Goal: Information Seeking & Learning: Learn about a topic

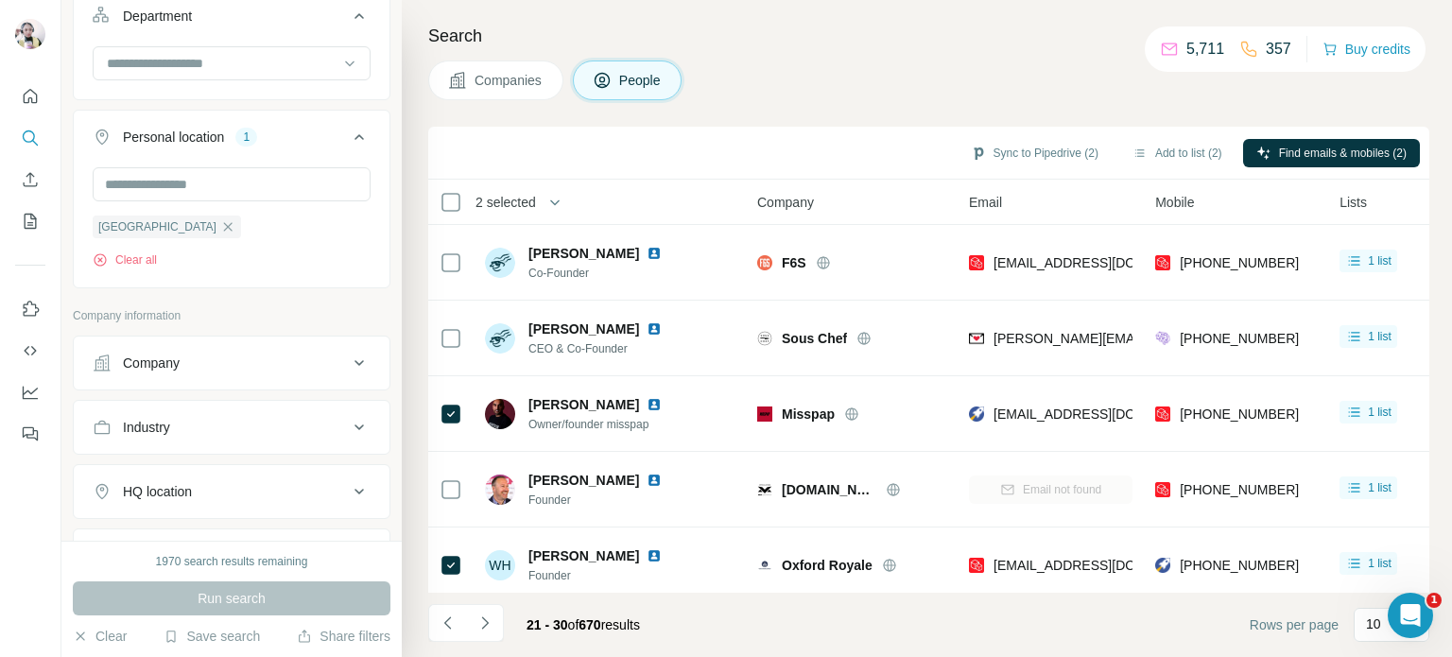
scroll to position [253, 0]
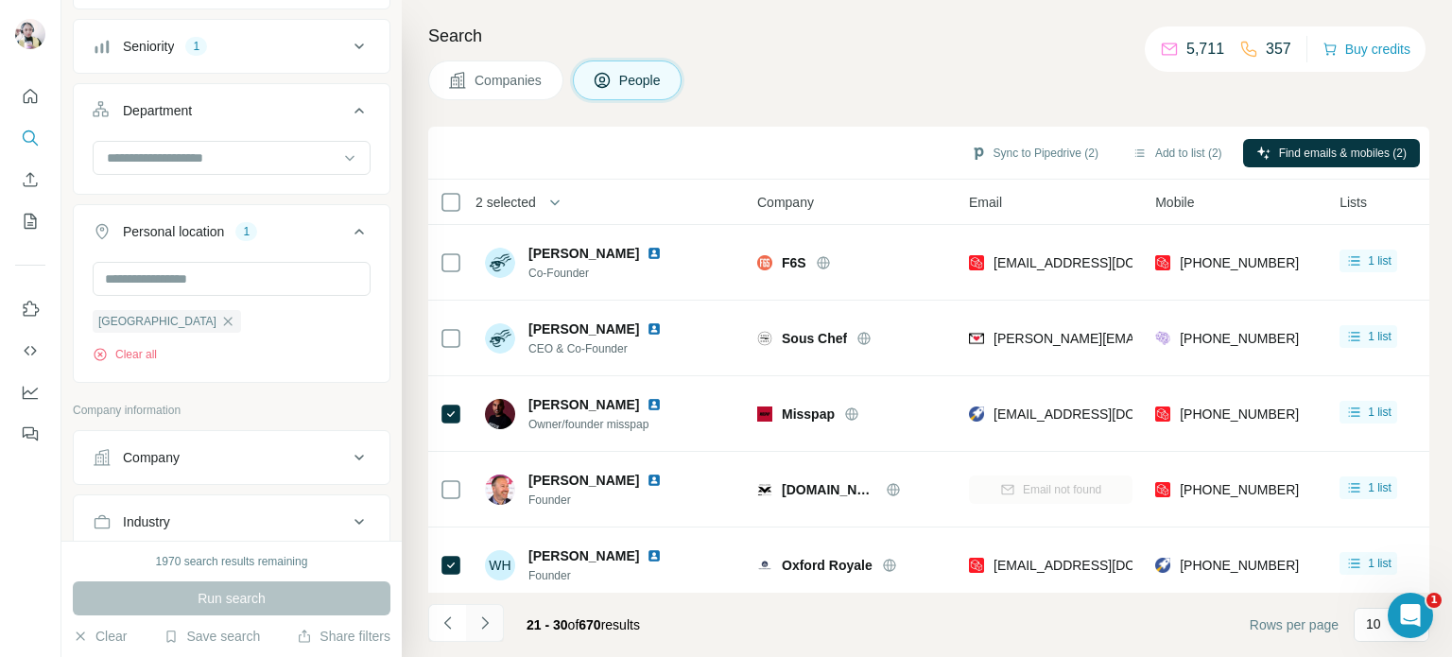
click at [488, 619] on icon "Navigate to next page" at bounding box center [485, 623] width 19 height 19
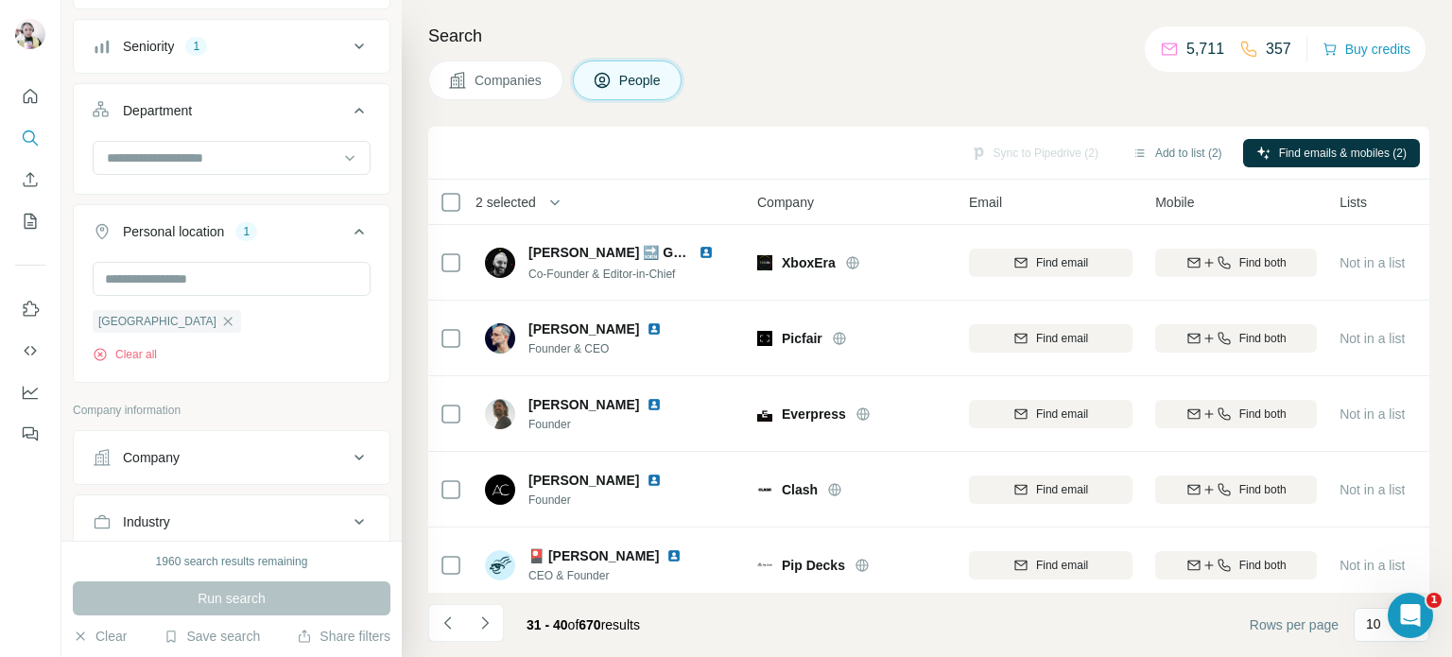
click at [518, 196] on span "2 selected" at bounding box center [506, 202] width 61 height 19
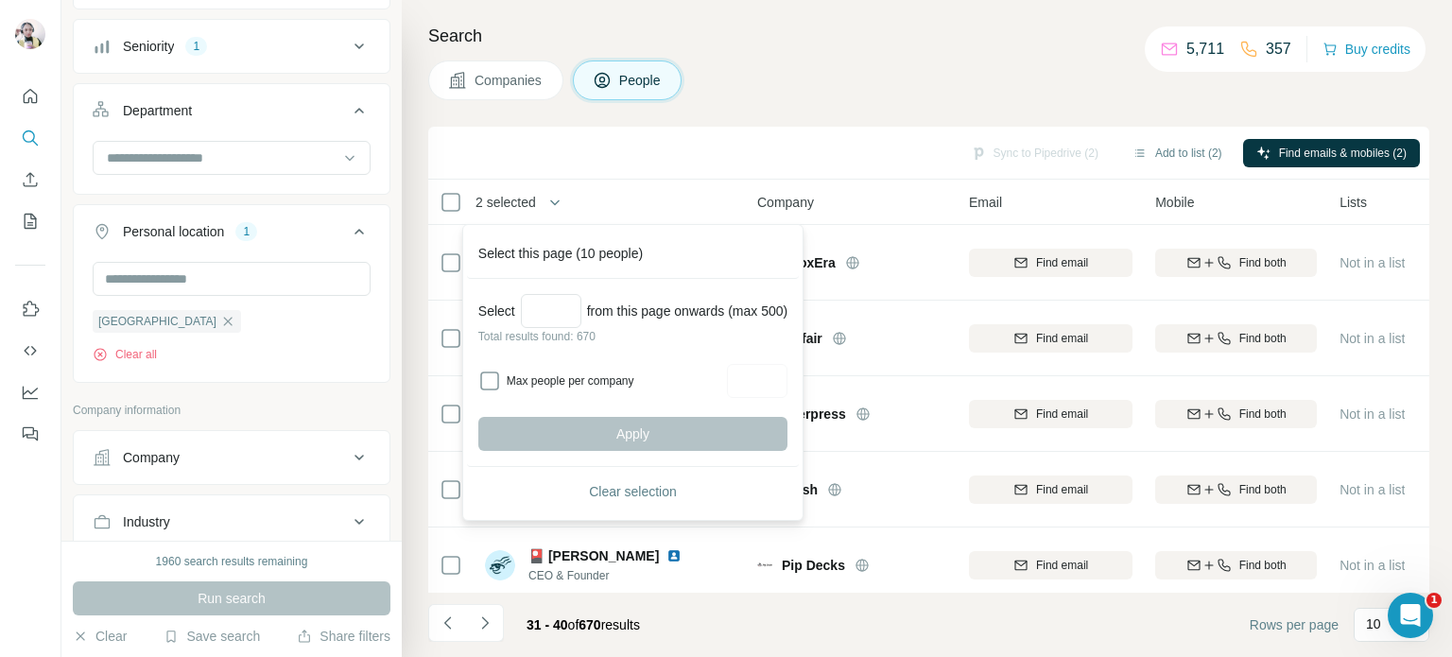
click at [499, 111] on div "Search Companies People Sync to Pipedrive (2) Add to list (2) Find emails & mob…" at bounding box center [927, 328] width 1051 height 657
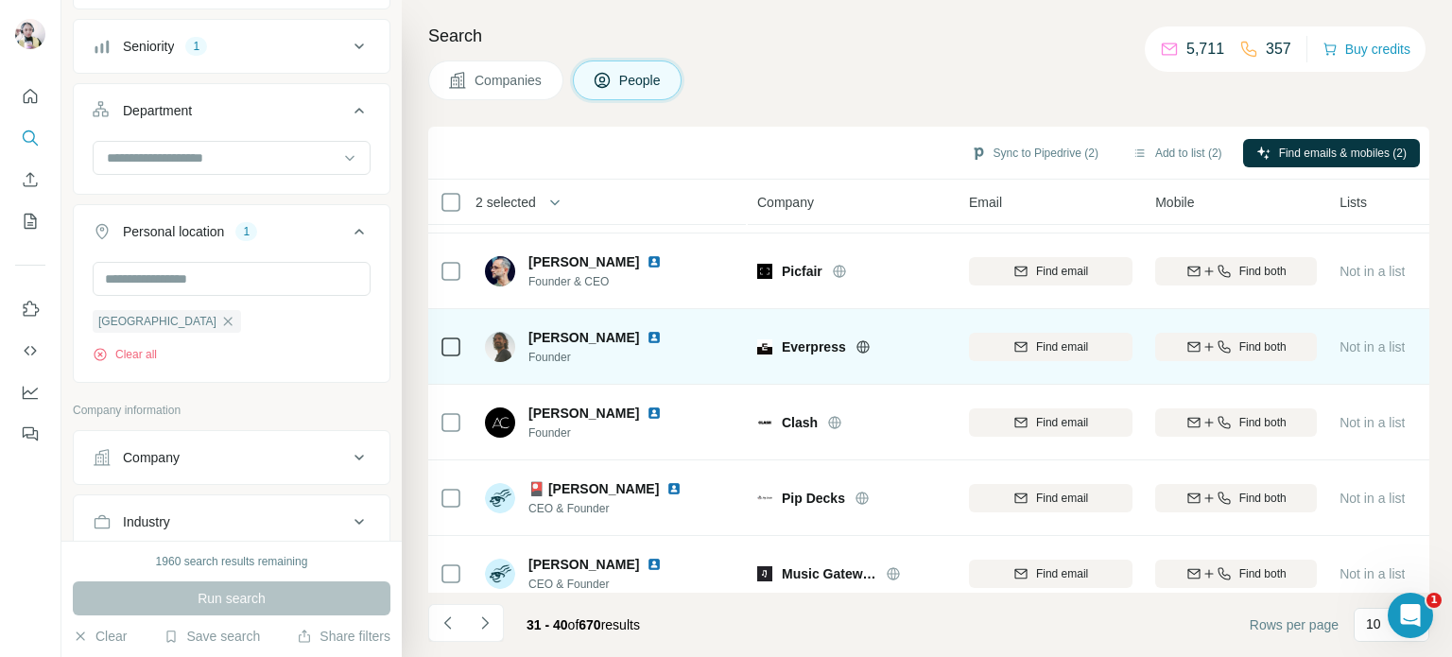
scroll to position [0, 0]
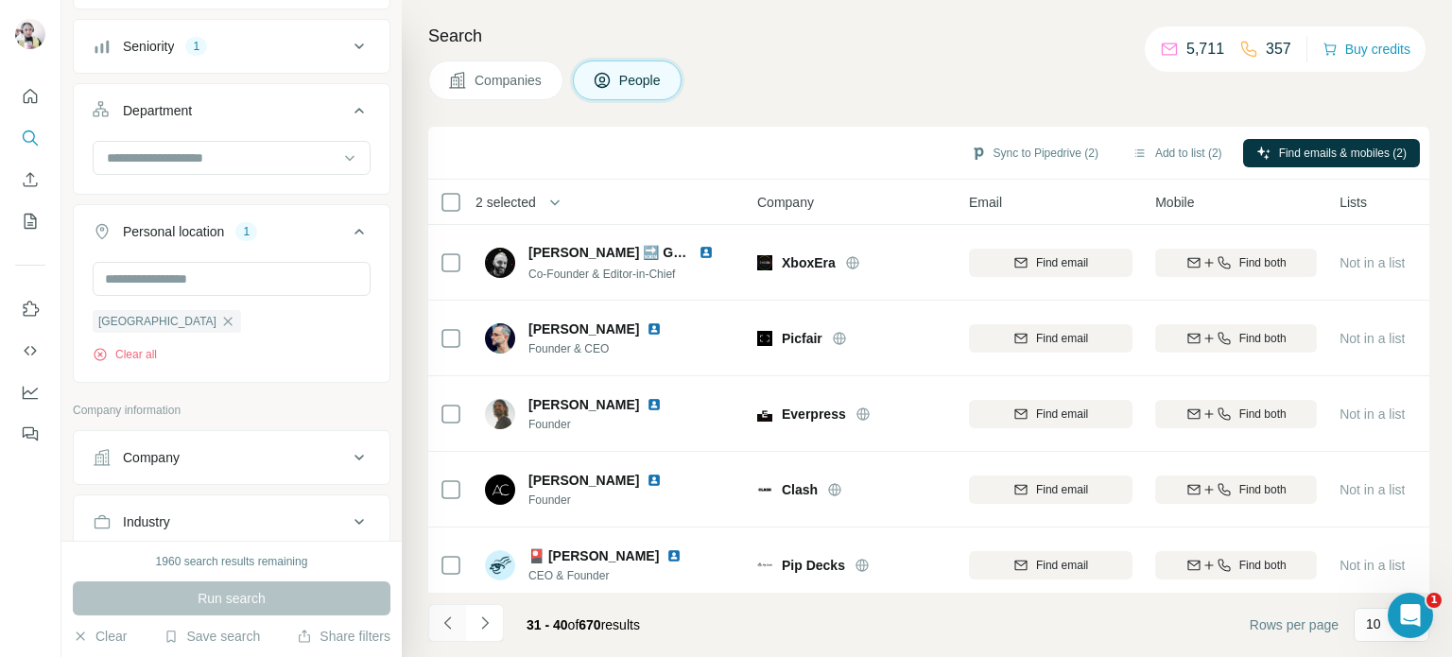
click at [444, 618] on icon "Navigate to previous page" at bounding box center [448, 623] width 19 height 19
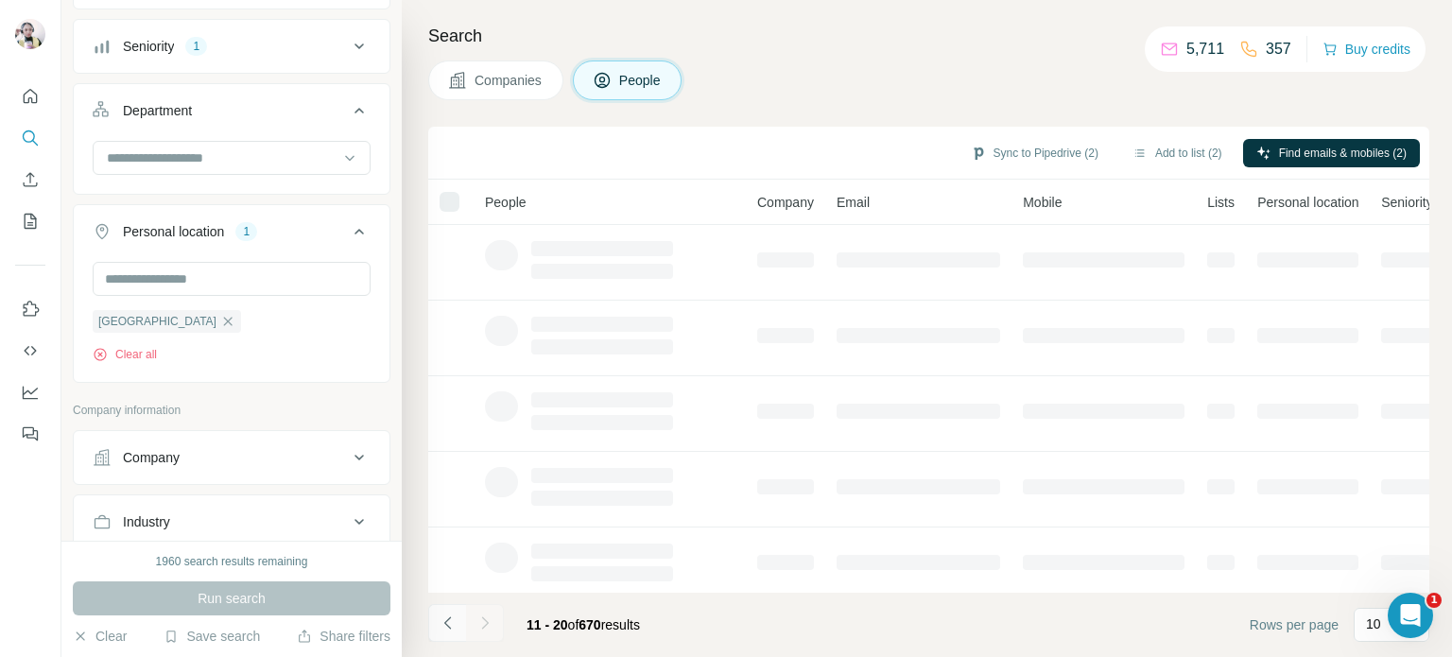
click at [444, 618] on icon "Navigate to previous page" at bounding box center [448, 623] width 19 height 19
click at [444, 618] on div at bounding box center [447, 623] width 38 height 38
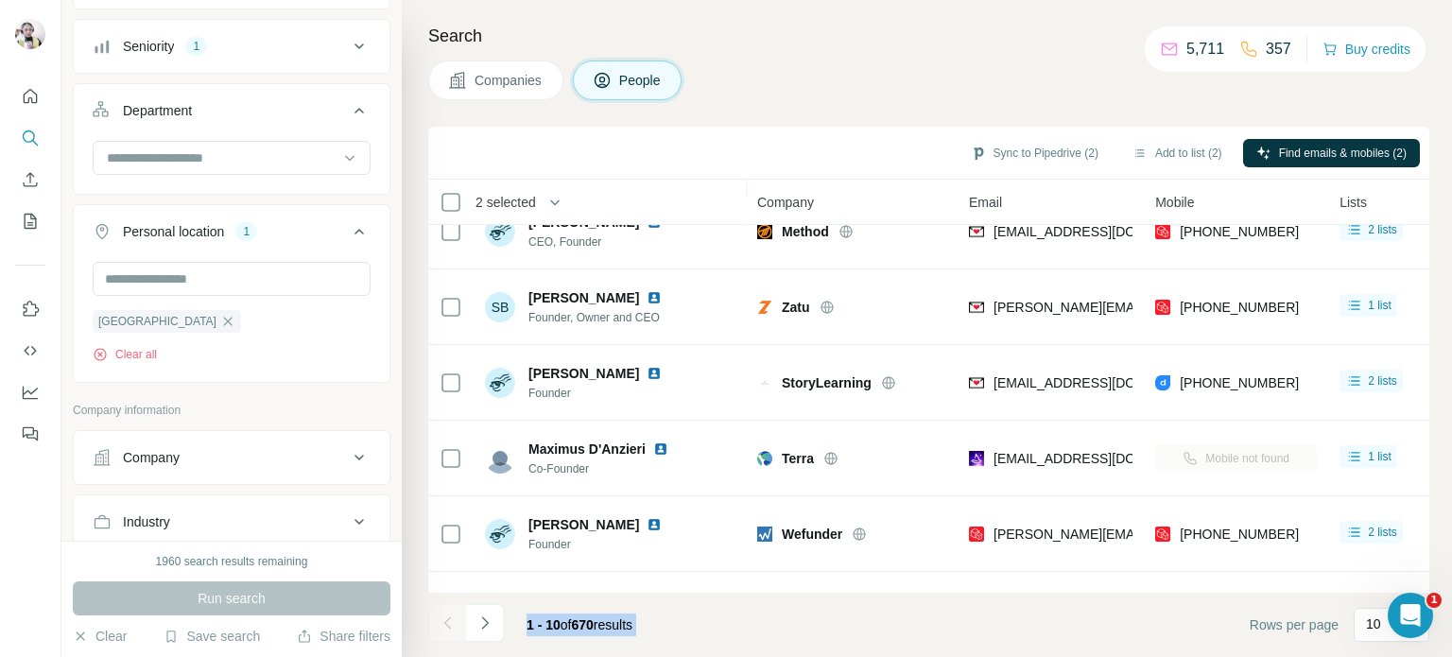
scroll to position [397, 0]
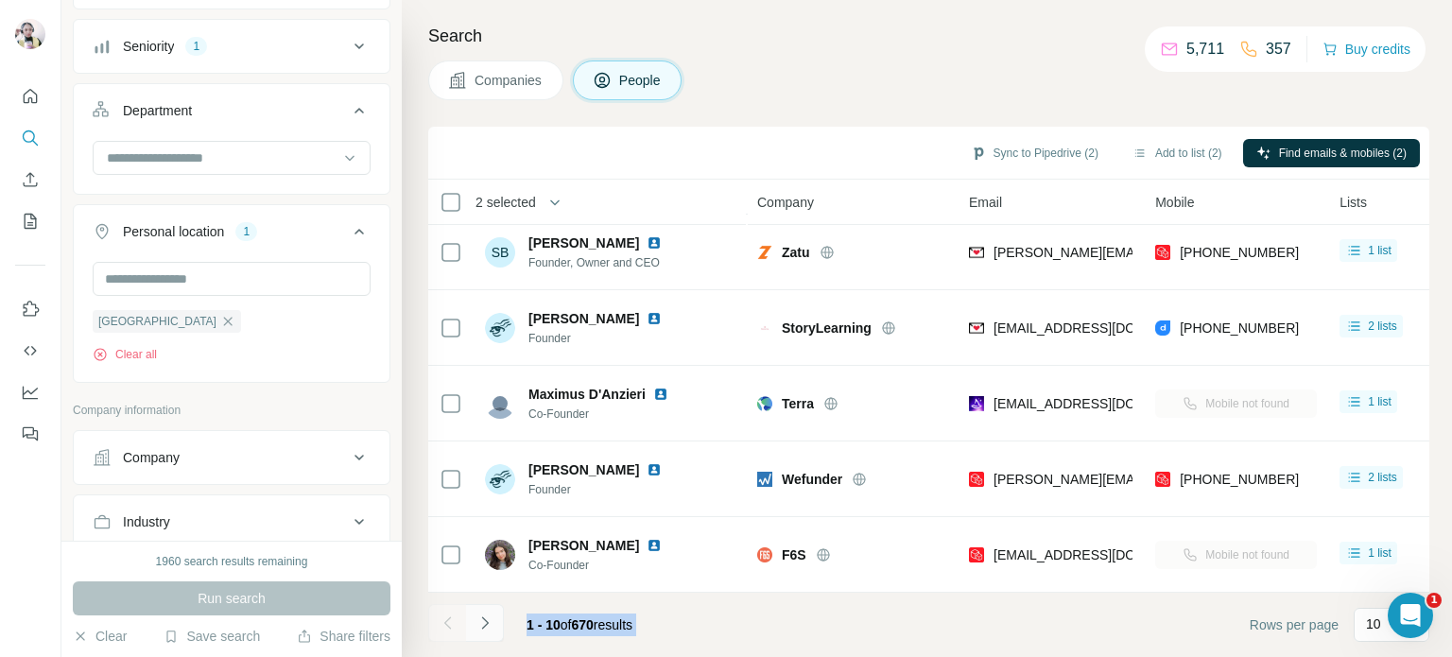
click at [484, 627] on icon "Navigate to next page" at bounding box center [485, 623] width 19 height 19
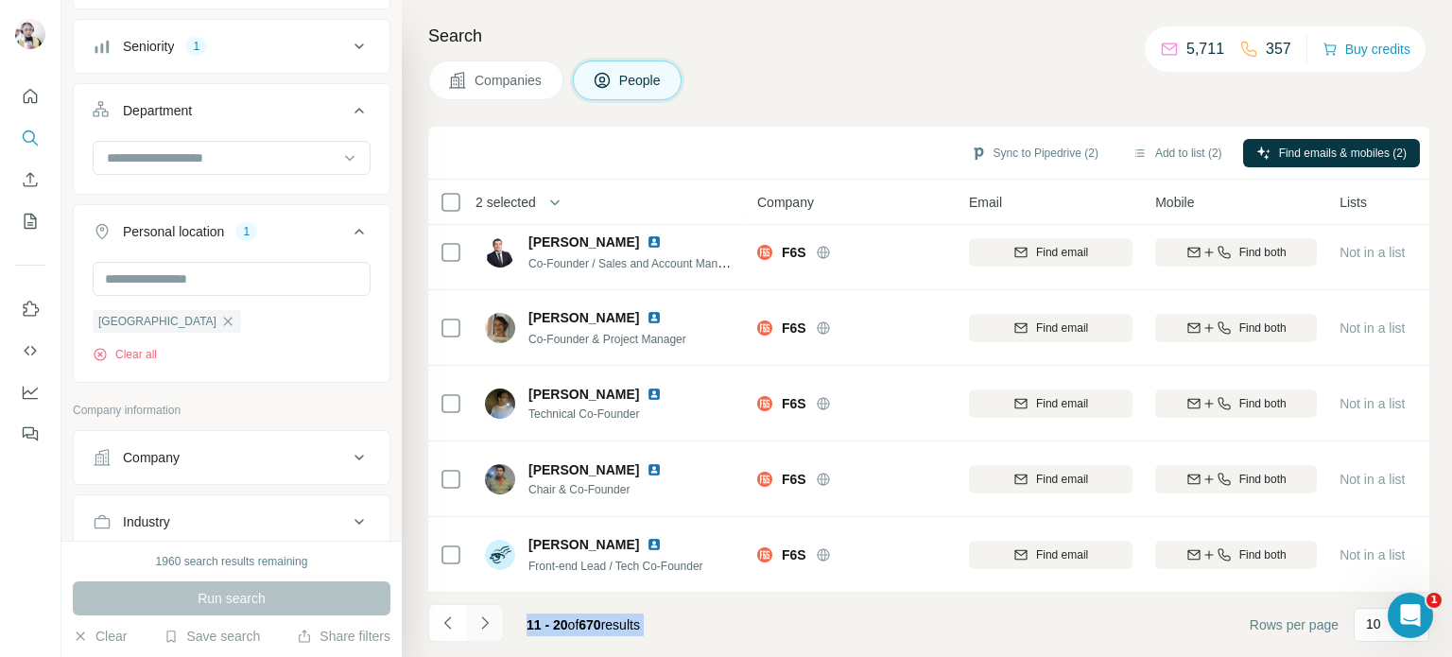
click at [485, 621] on icon "Navigate to next page" at bounding box center [484, 623] width 7 height 12
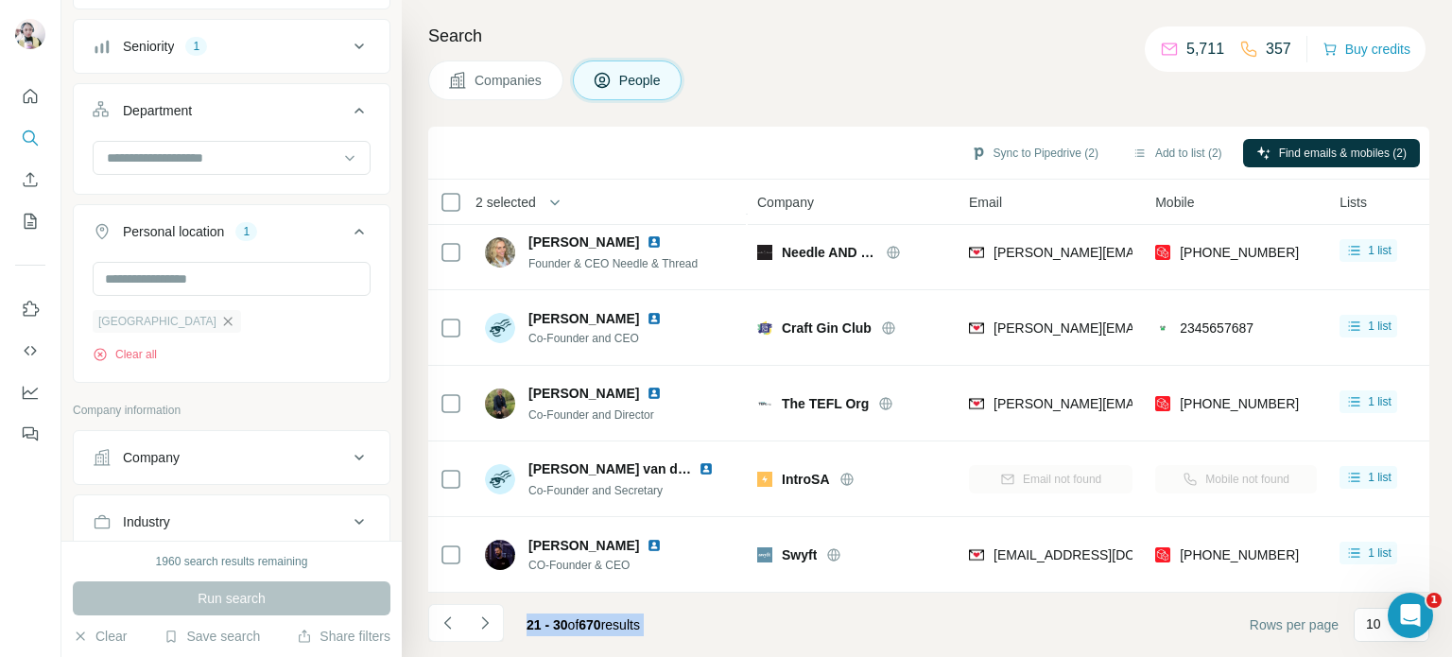
click at [220, 318] on icon "button" at bounding box center [227, 321] width 15 height 15
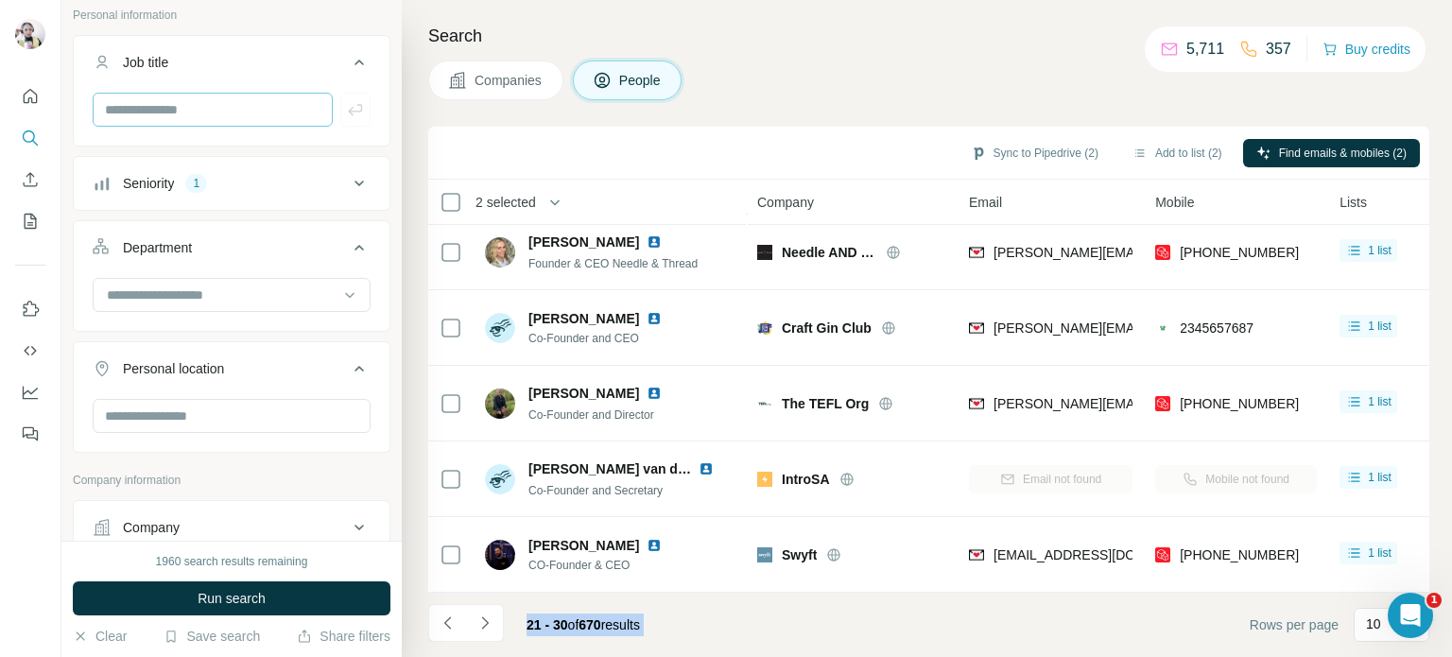
scroll to position [64, 0]
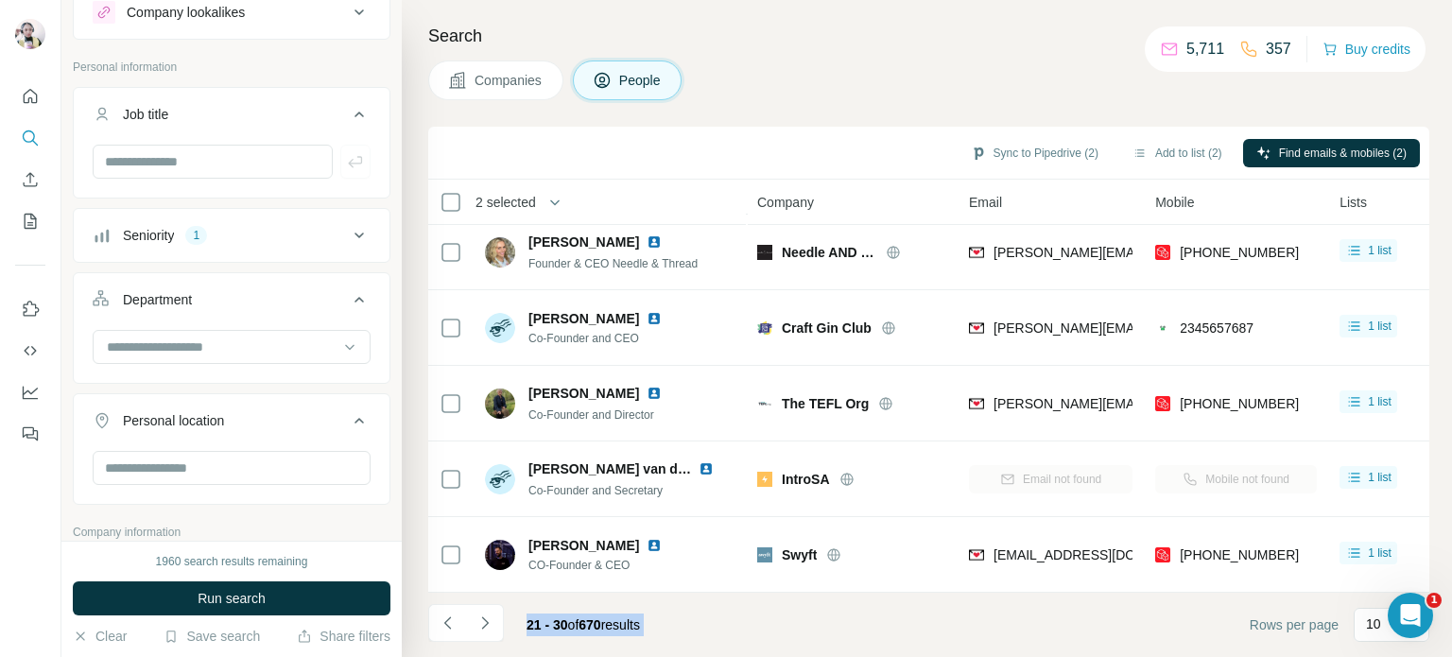
click at [250, 237] on div "Seniority 1" at bounding box center [220, 235] width 255 height 19
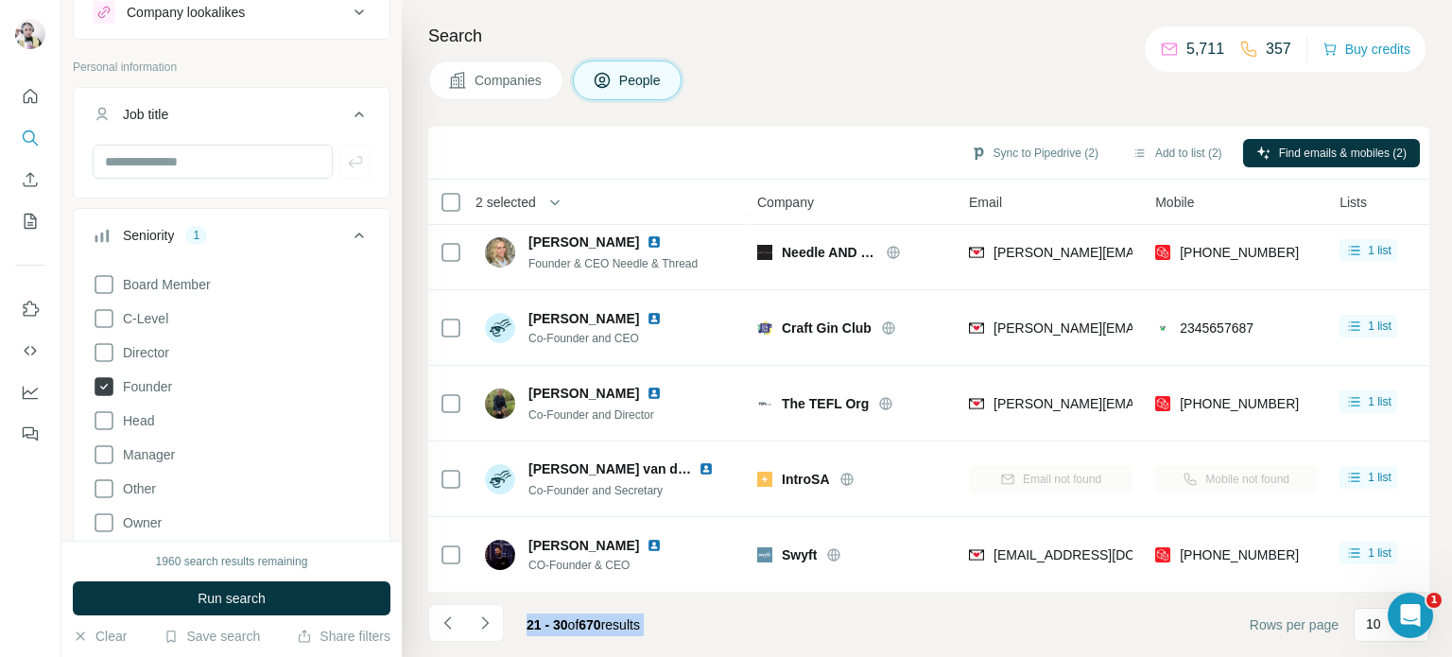
click at [98, 385] on icon at bounding box center [104, 386] width 19 height 19
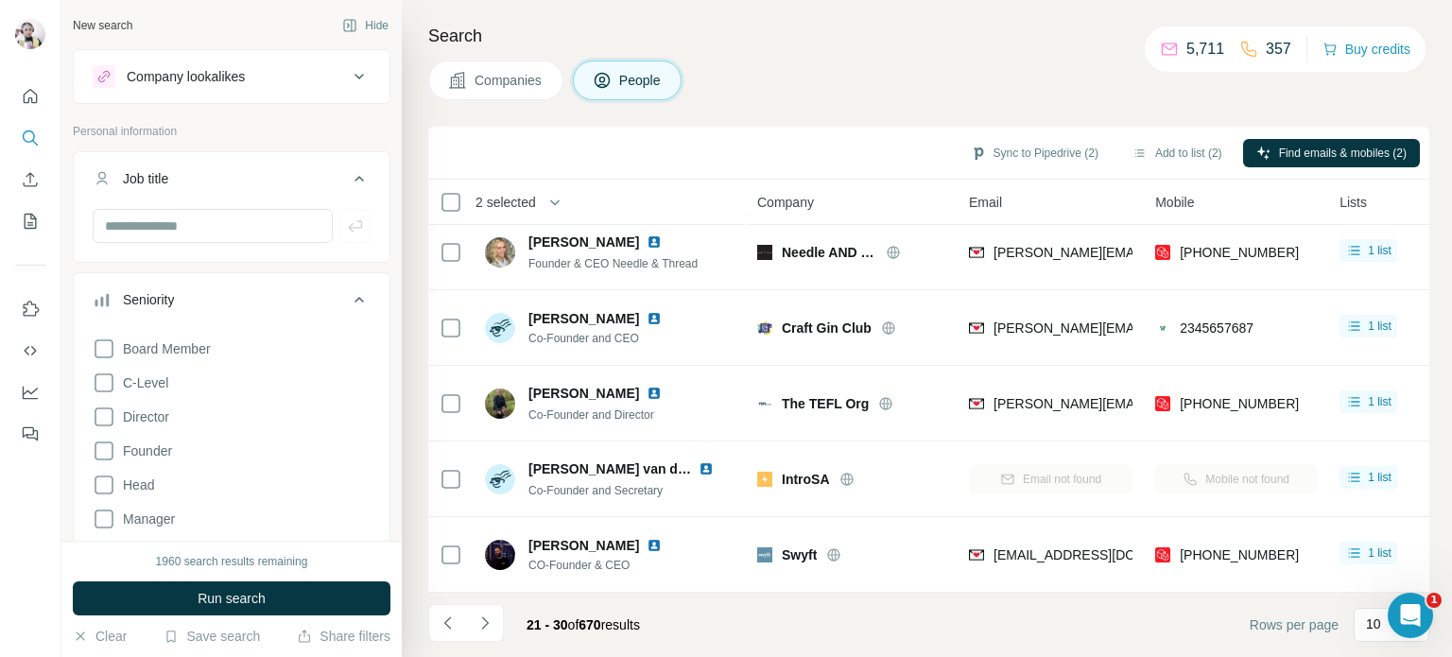
click at [348, 291] on icon at bounding box center [359, 299] width 23 height 23
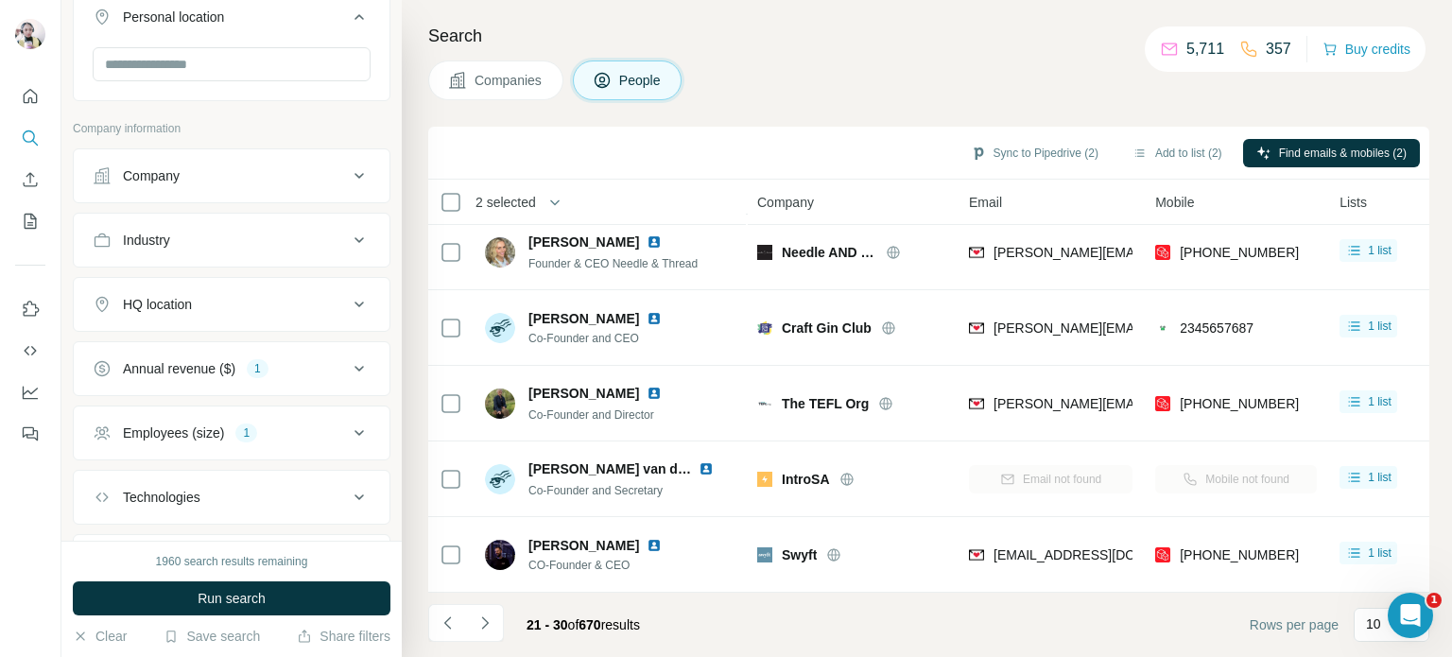
scroll to position [564, 0]
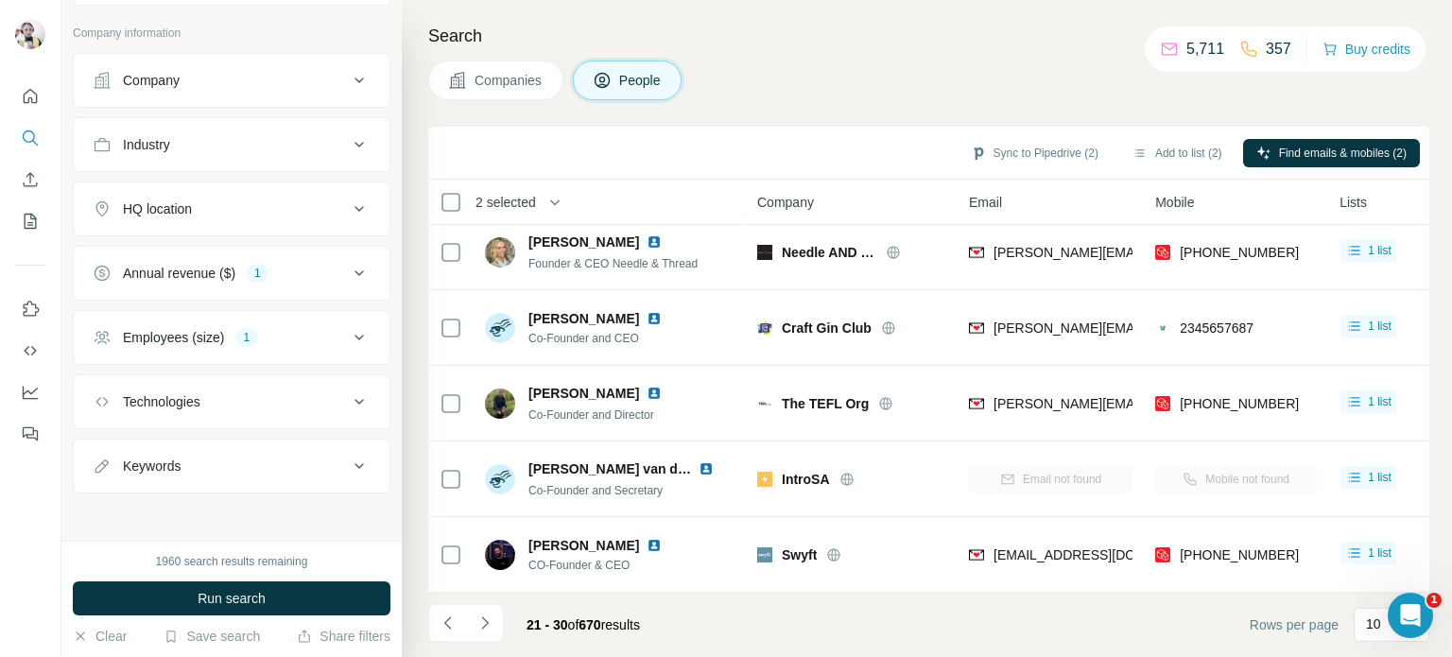
click at [291, 284] on button "Annual revenue ($) 1" at bounding box center [232, 273] width 316 height 45
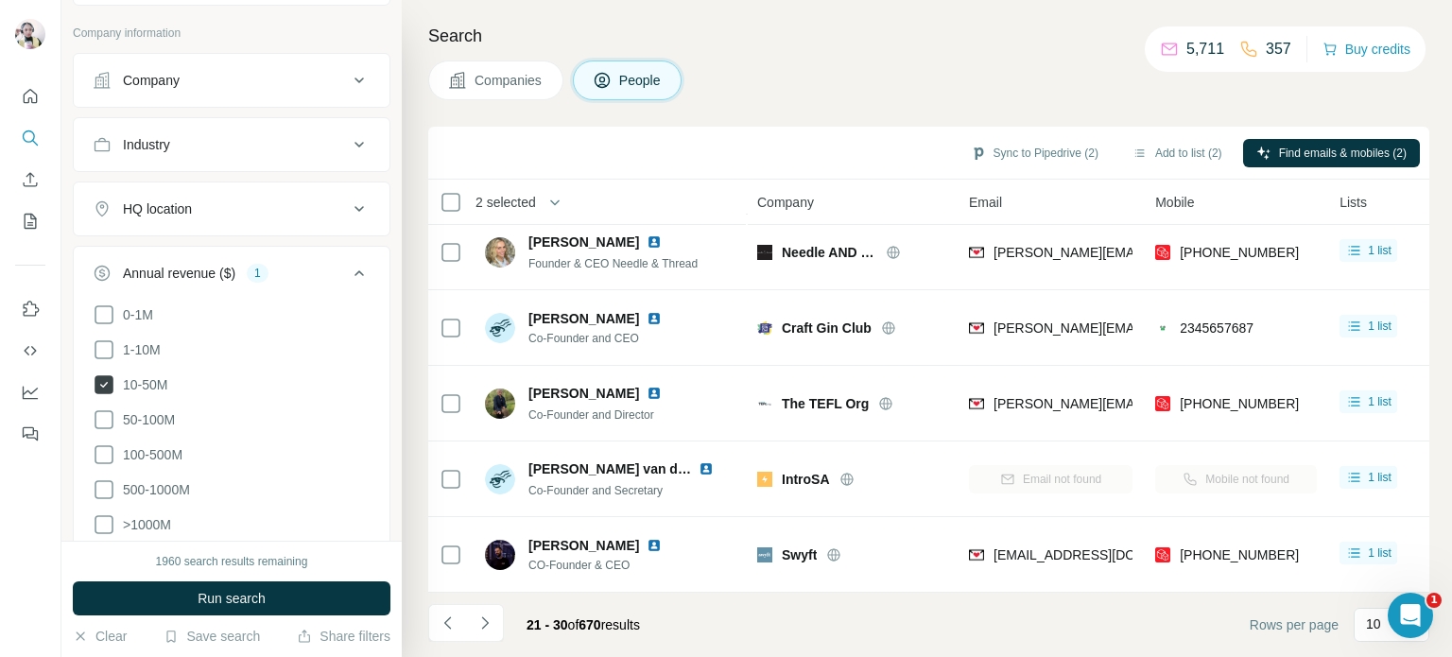
click at [104, 375] on icon at bounding box center [104, 384] width 19 height 19
click at [348, 268] on icon at bounding box center [359, 273] width 23 height 23
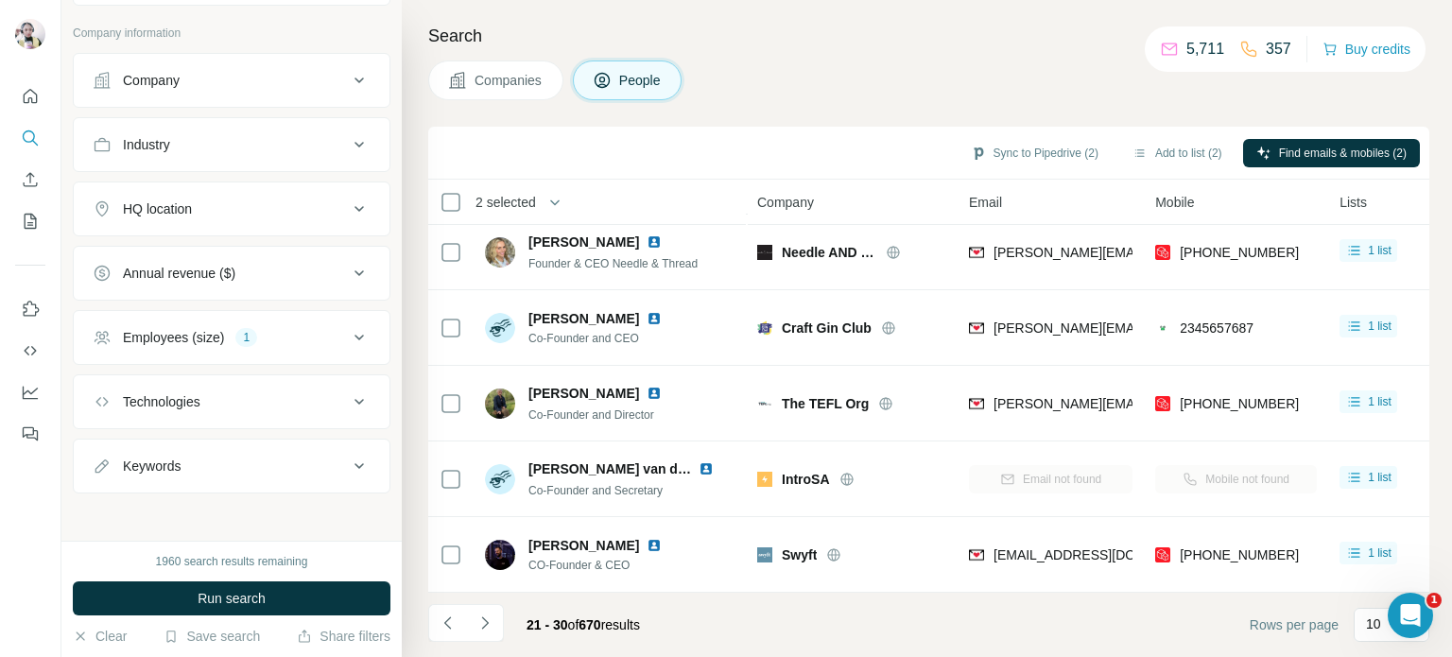
click at [277, 331] on div "Employees (size) 1" at bounding box center [220, 337] width 255 height 19
click at [96, 440] on icon at bounding box center [104, 449] width 19 height 19
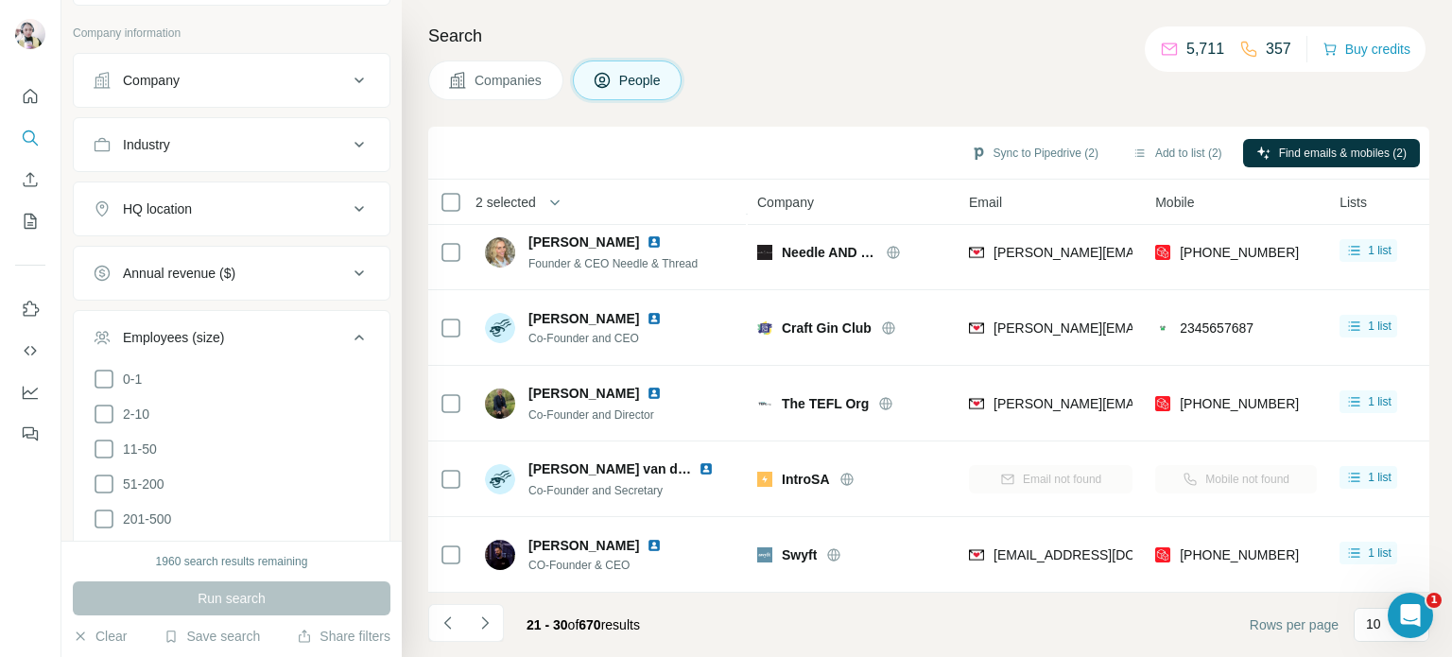
click at [348, 335] on icon at bounding box center [359, 337] width 23 height 23
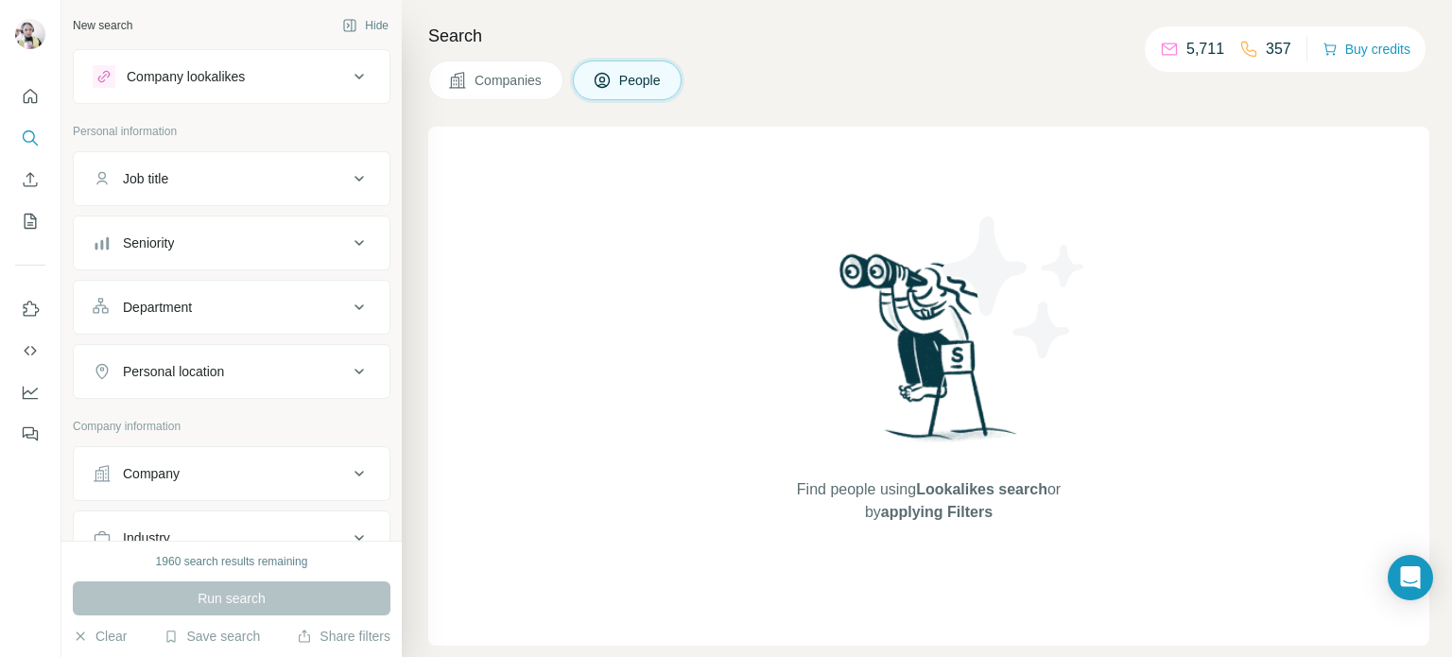
click at [308, 181] on div "Job title" at bounding box center [220, 178] width 255 height 19
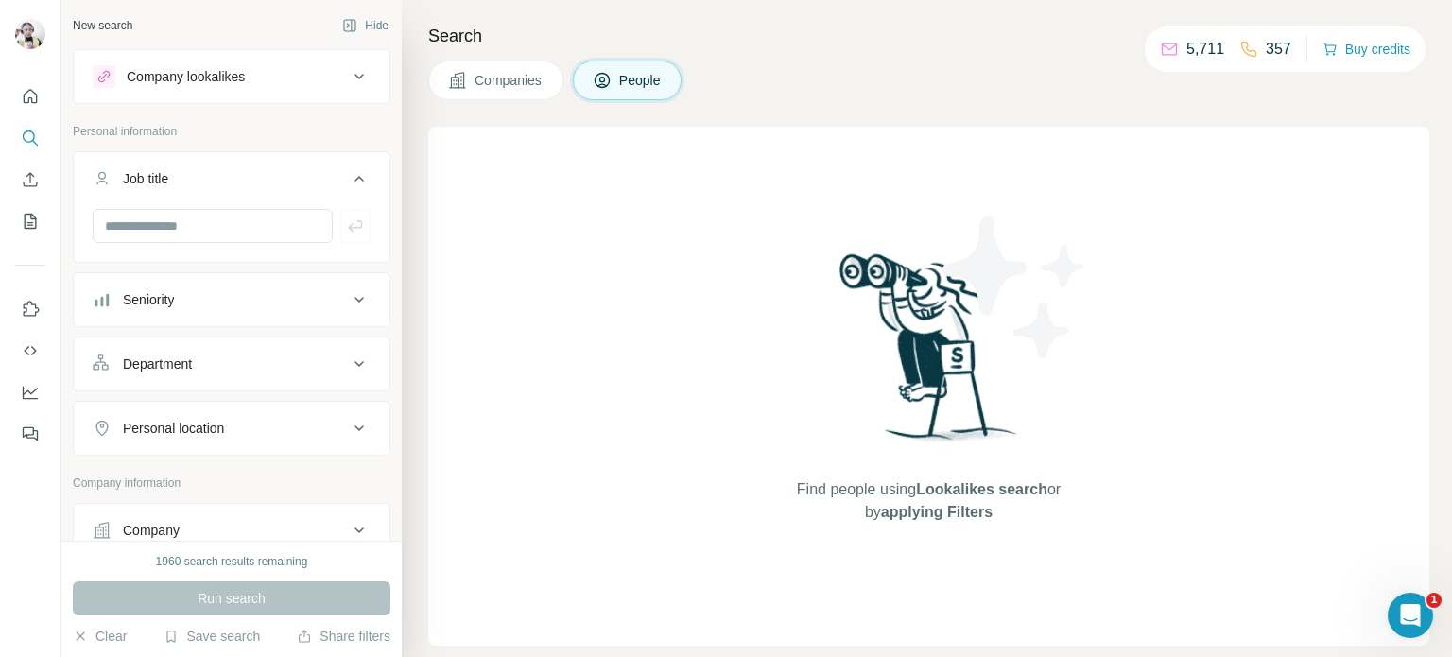
click at [231, 290] on div "Seniority" at bounding box center [220, 299] width 255 height 19
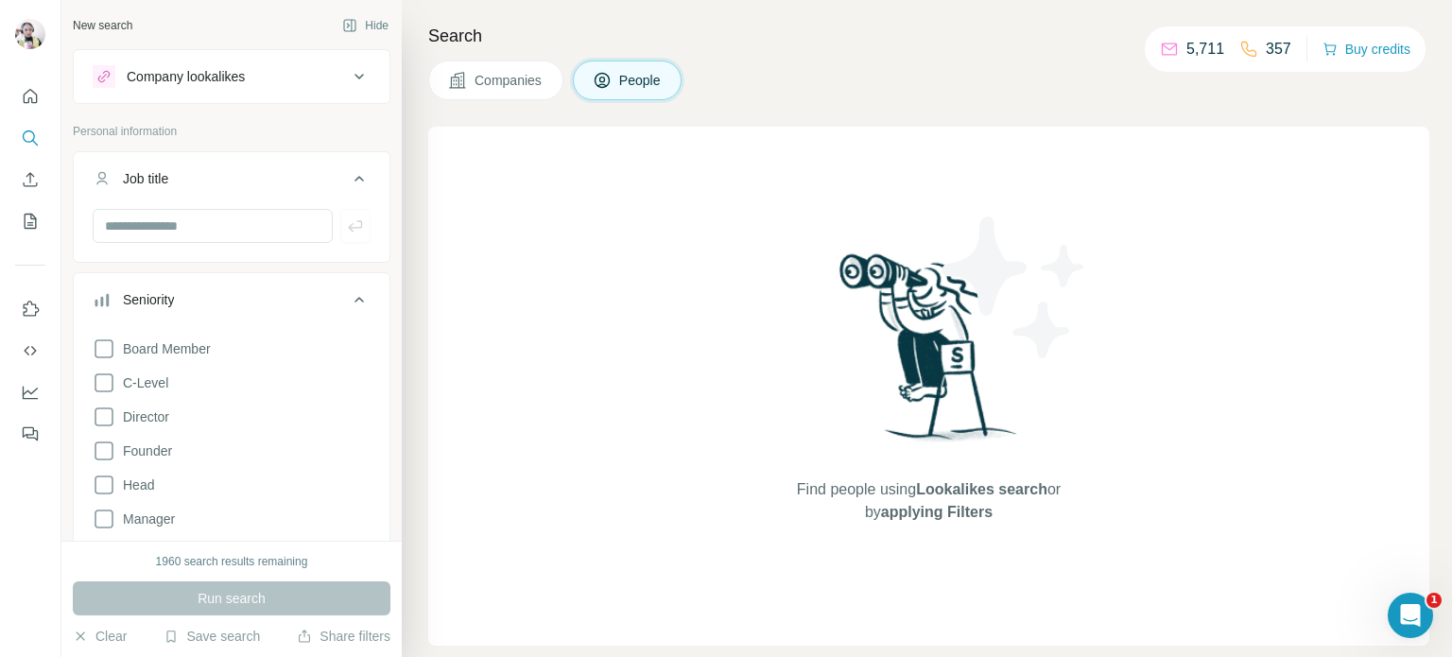
click at [348, 298] on icon at bounding box center [359, 299] width 23 height 23
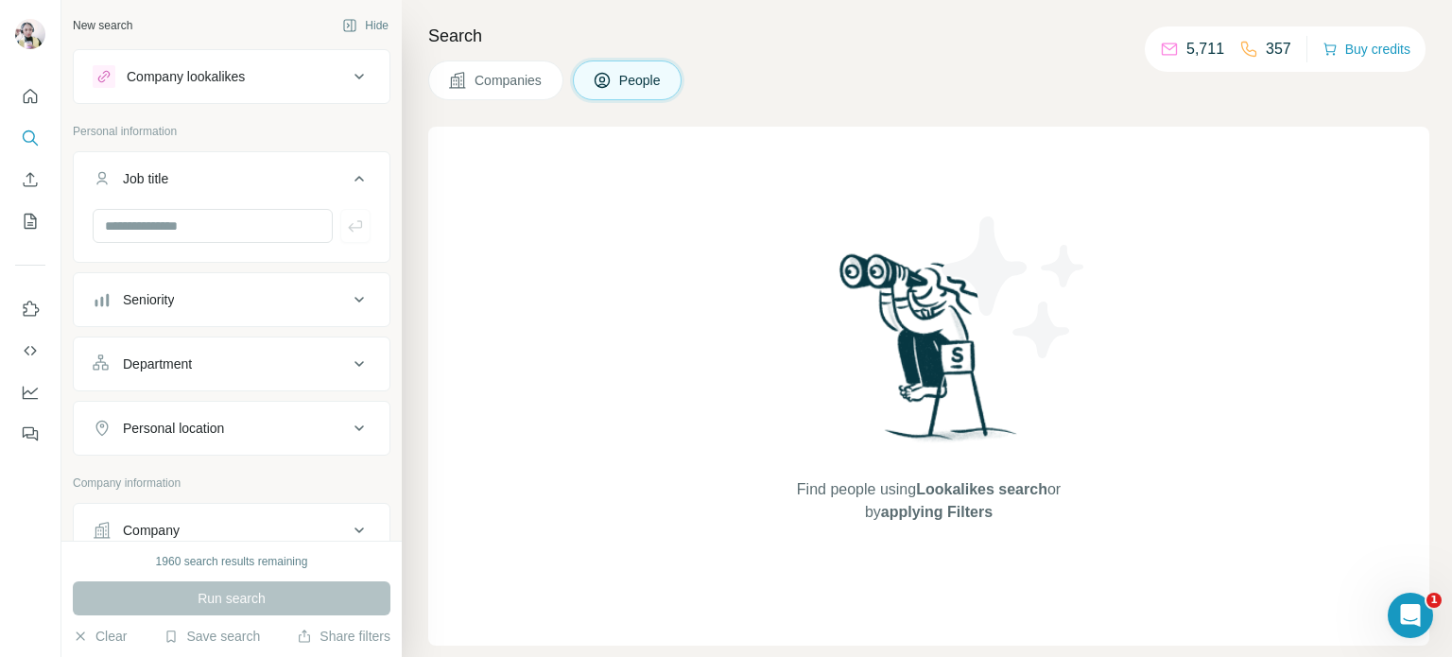
click at [257, 419] on div "Personal location" at bounding box center [220, 428] width 255 height 19
click at [260, 472] on input "text" at bounding box center [232, 476] width 278 height 34
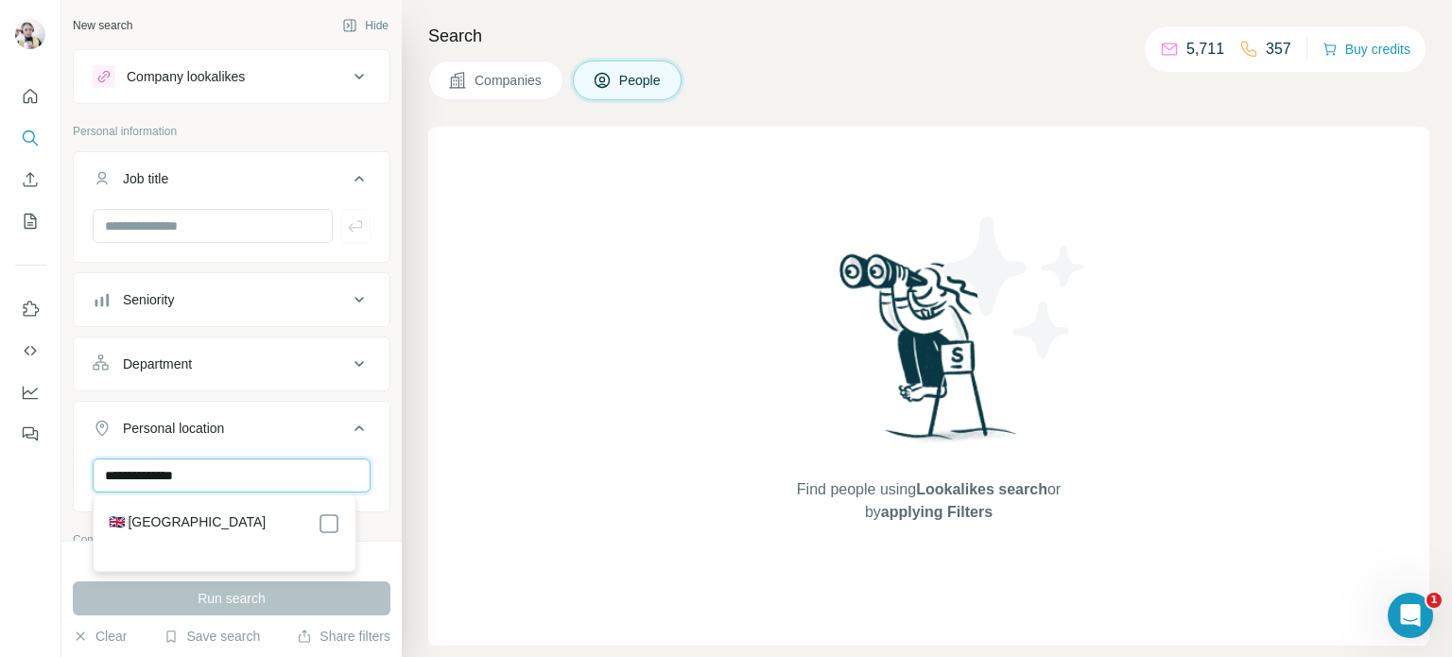
type input "**********"
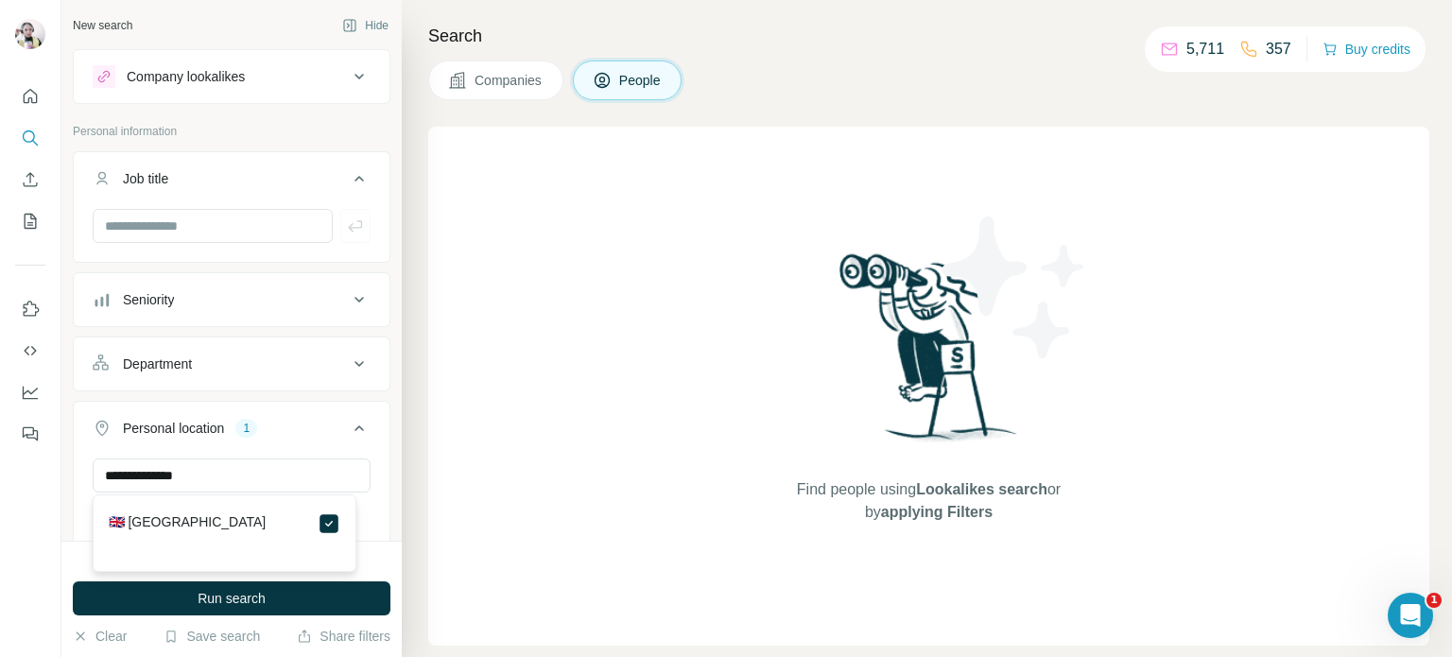
click at [348, 422] on icon at bounding box center [359, 428] width 23 height 23
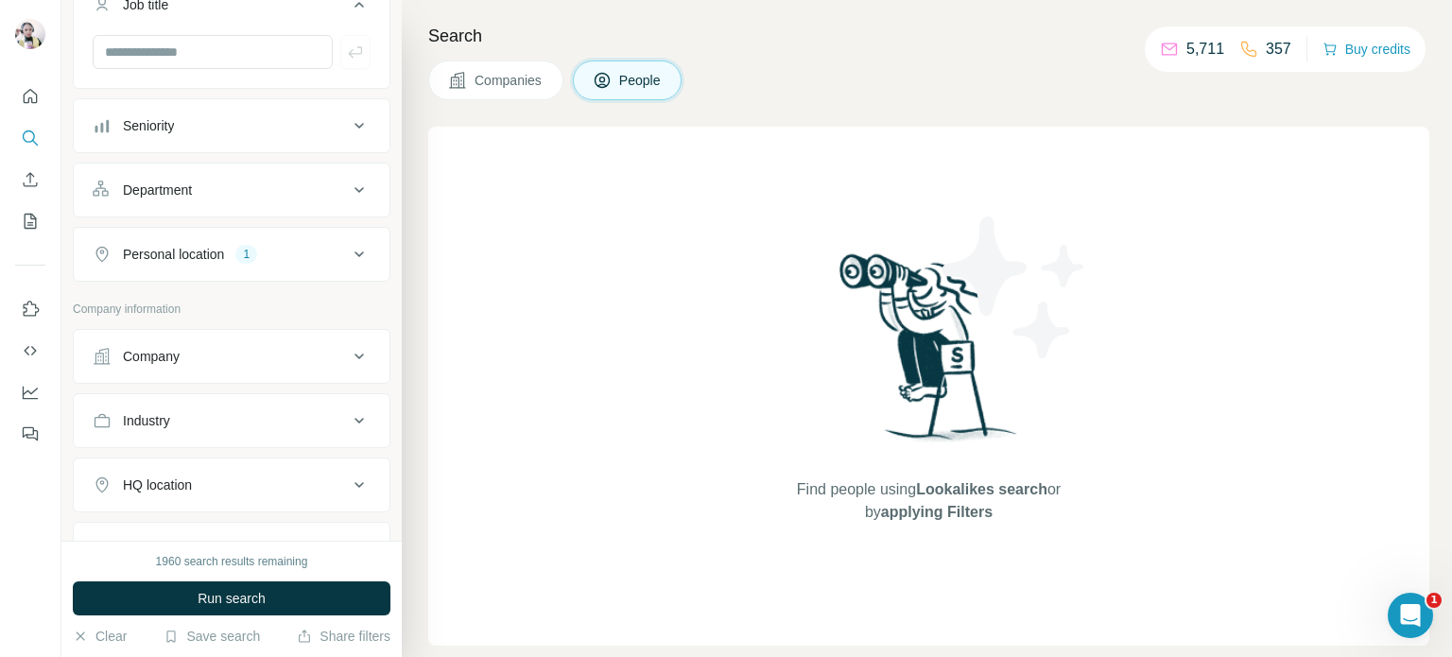
scroll to position [184, 0]
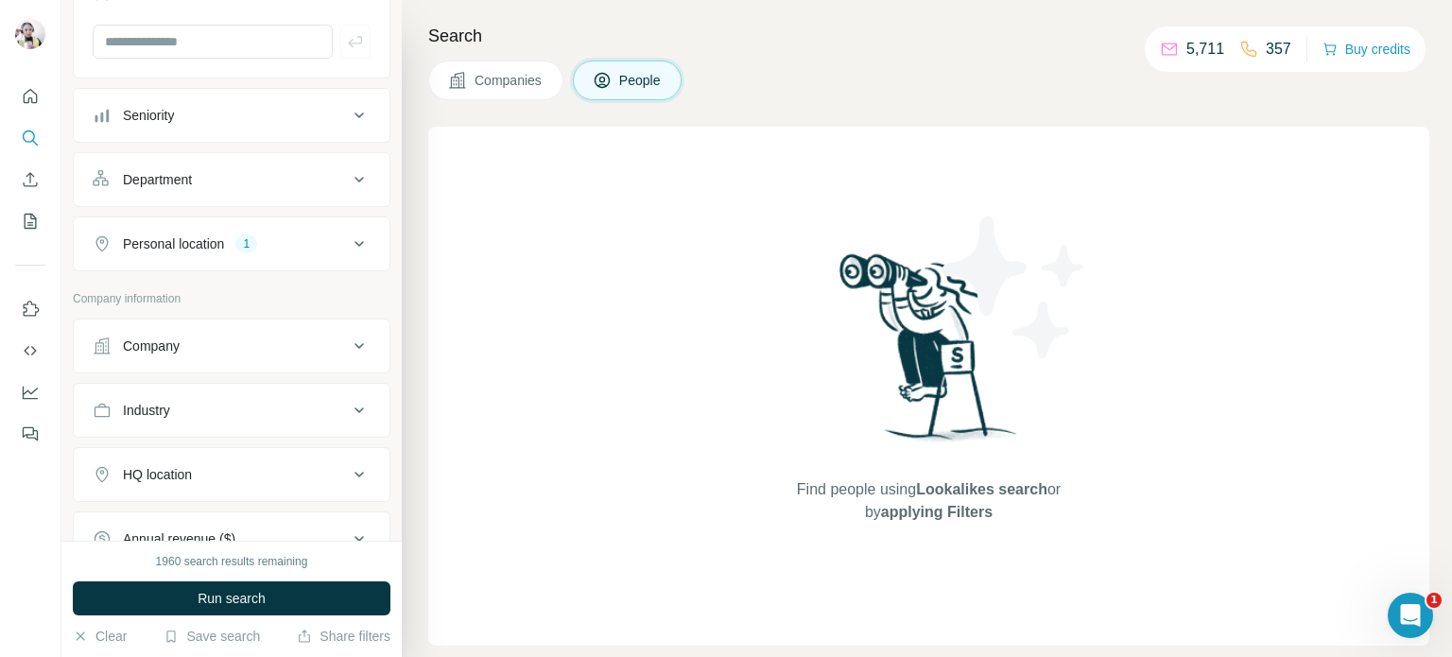
click at [284, 362] on button "Company" at bounding box center [232, 345] width 316 height 45
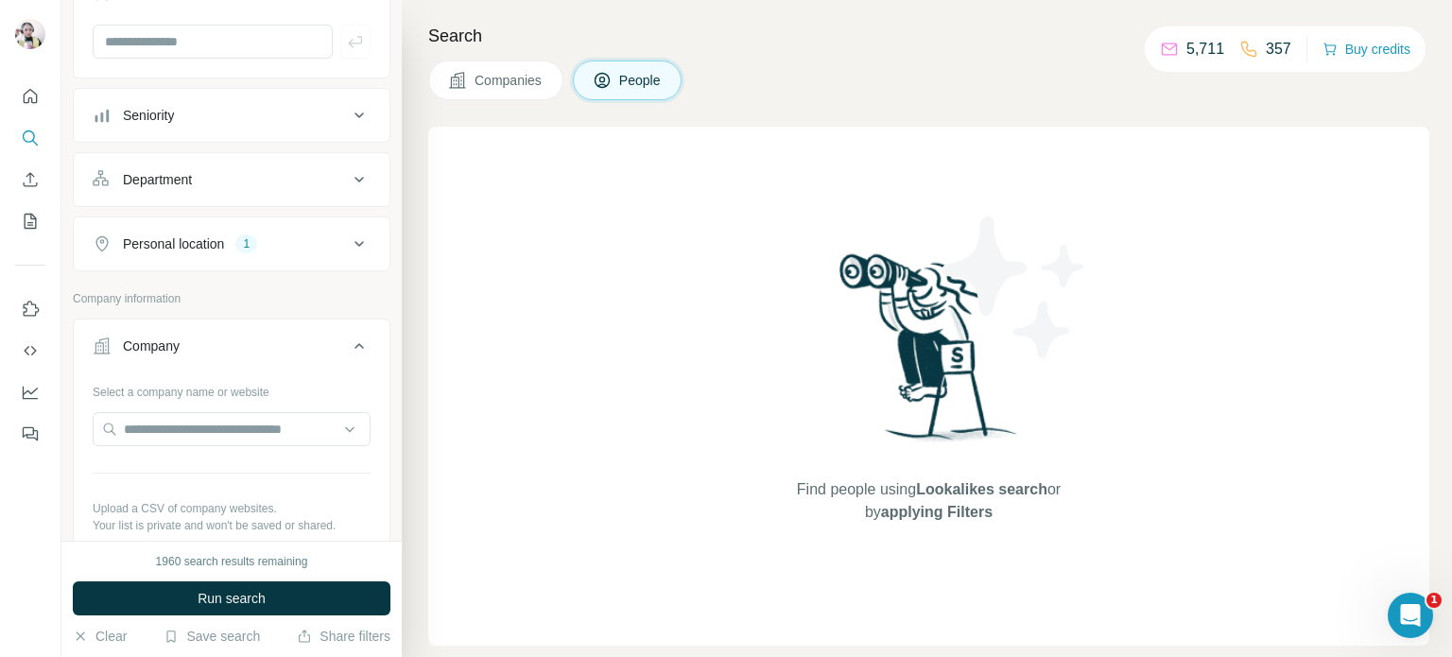
click at [318, 343] on div "Company" at bounding box center [220, 346] width 255 height 19
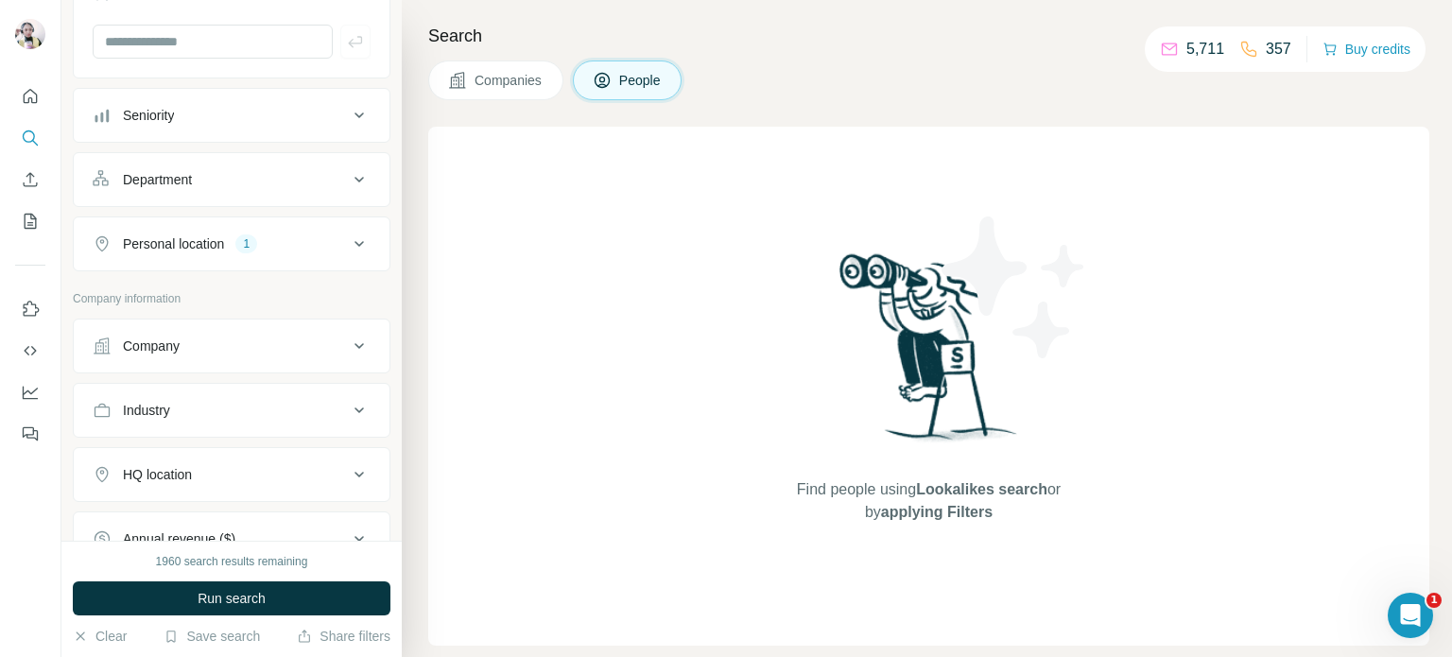
click at [291, 417] on button "Industry" at bounding box center [232, 410] width 316 height 45
click at [291, 417] on button "Industry" at bounding box center [232, 414] width 316 height 53
click at [292, 411] on div "Industry" at bounding box center [220, 410] width 255 height 19
click at [299, 447] on input at bounding box center [222, 457] width 234 height 21
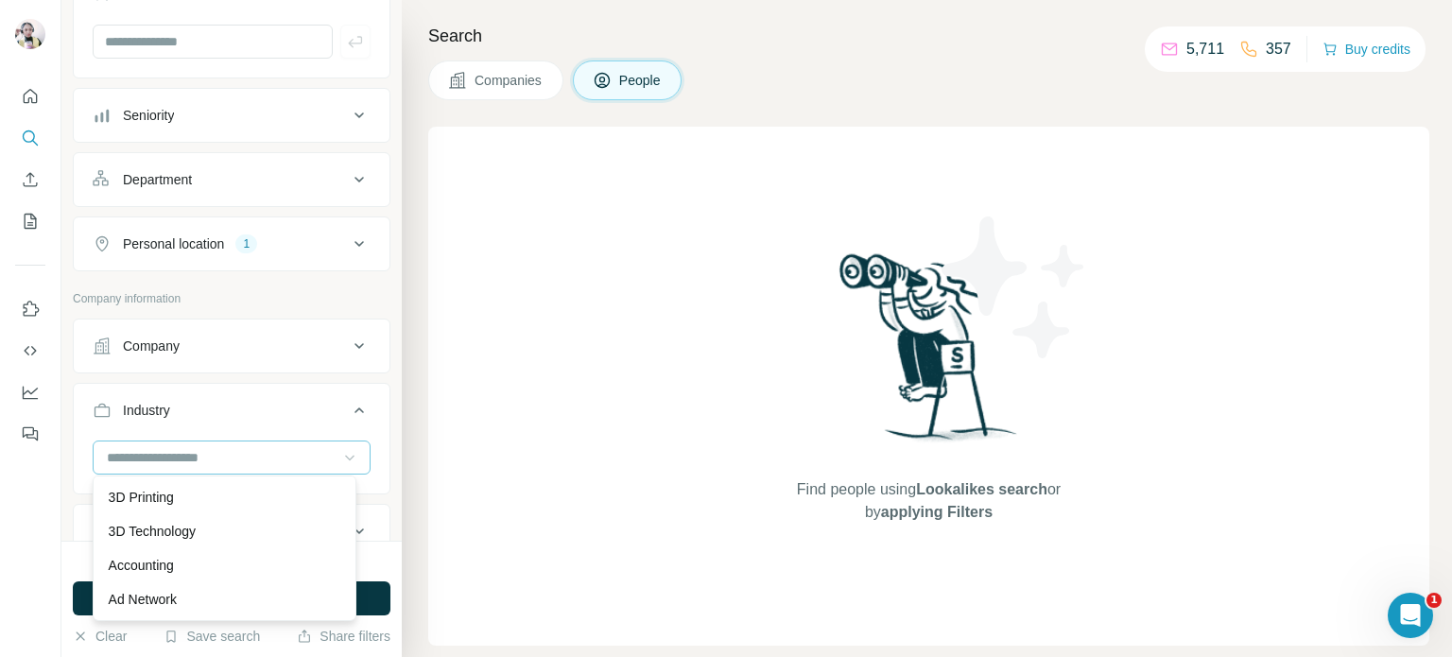
click at [342, 455] on icon at bounding box center [349, 457] width 19 height 19
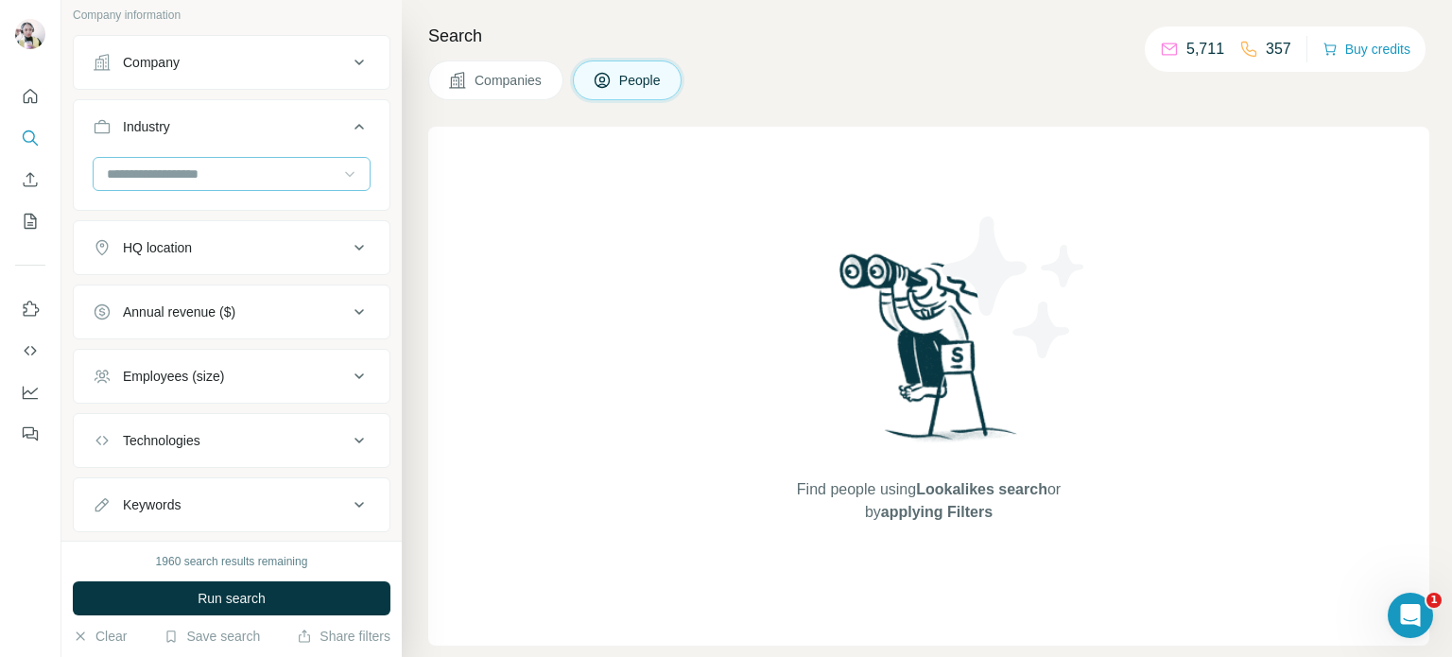
scroll to position [507, 0]
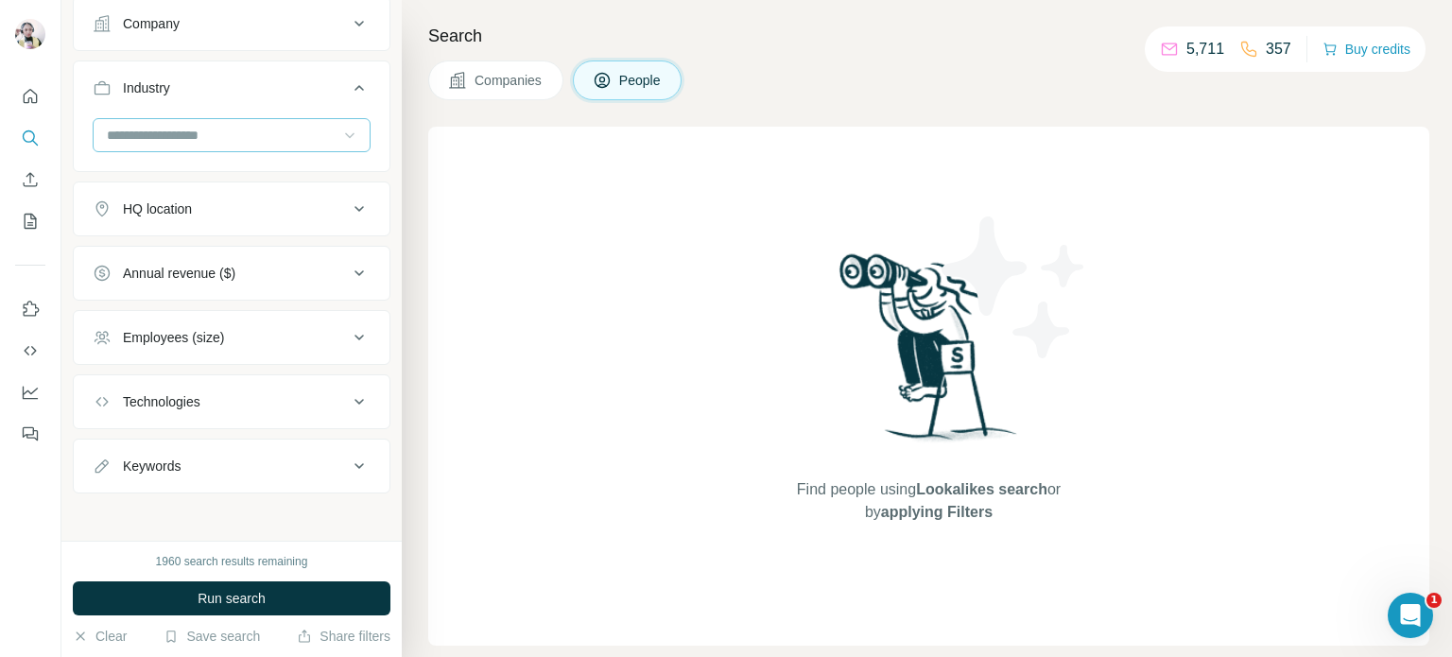
click at [348, 394] on icon at bounding box center [359, 402] width 23 height 23
click at [216, 434] on input "text" at bounding box center [232, 449] width 278 height 34
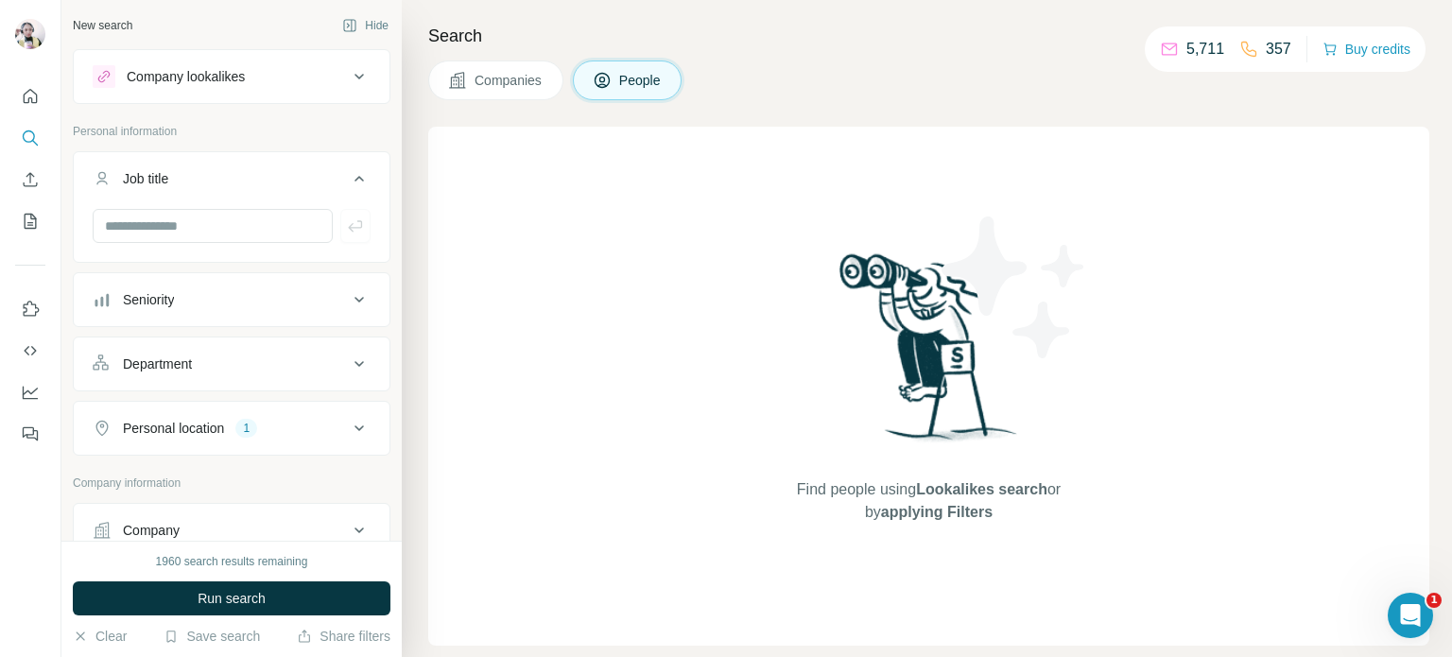
scroll to position [95, 0]
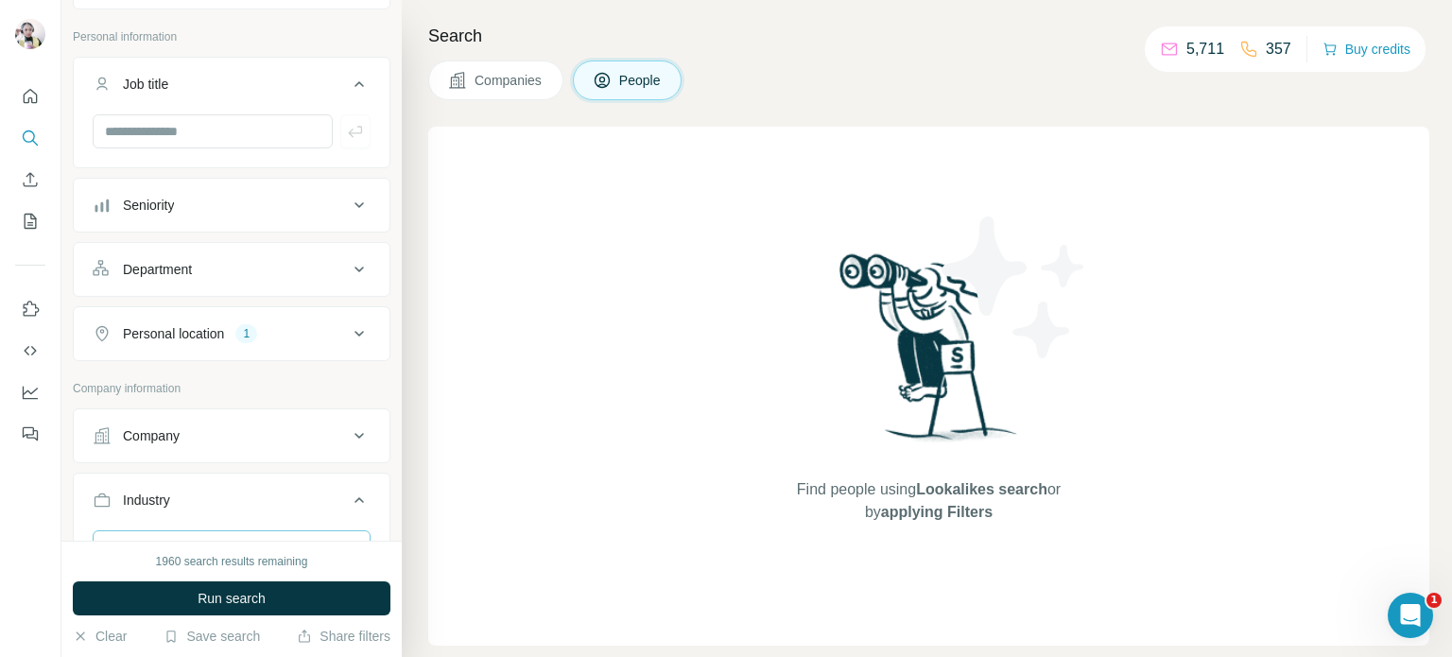
click at [289, 223] on button "Seniority" at bounding box center [232, 204] width 316 height 45
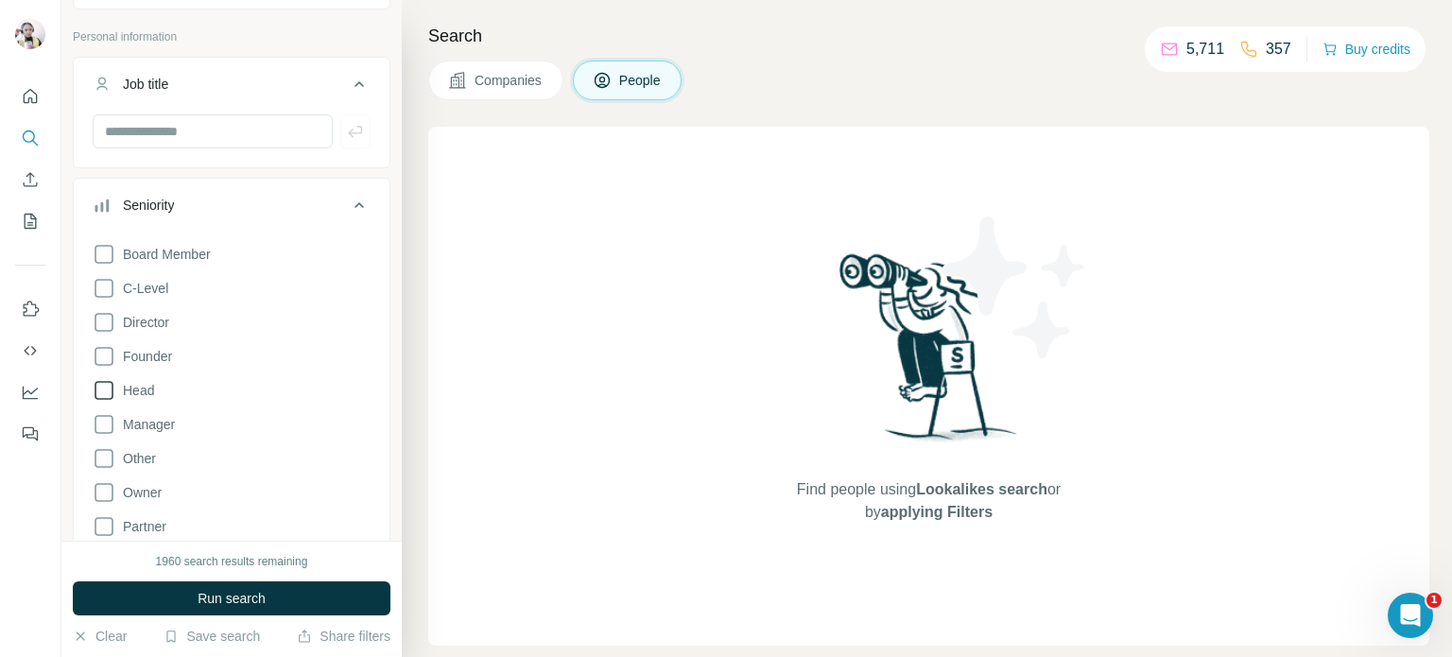
click at [110, 392] on icon at bounding box center [104, 390] width 23 height 23
click at [106, 422] on icon at bounding box center [104, 424] width 23 height 23
click at [102, 348] on icon at bounding box center [104, 356] width 23 height 23
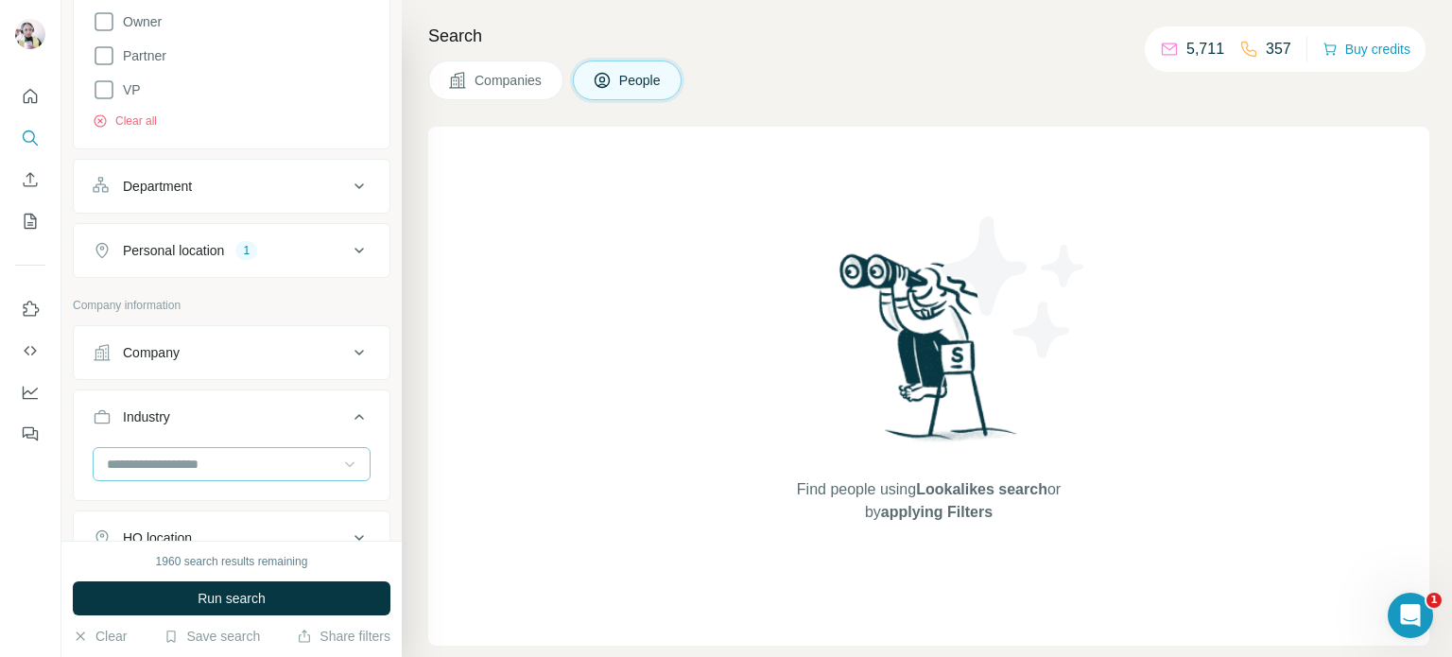
scroll to position [567, 0]
click at [217, 356] on div "Company" at bounding box center [220, 350] width 255 height 19
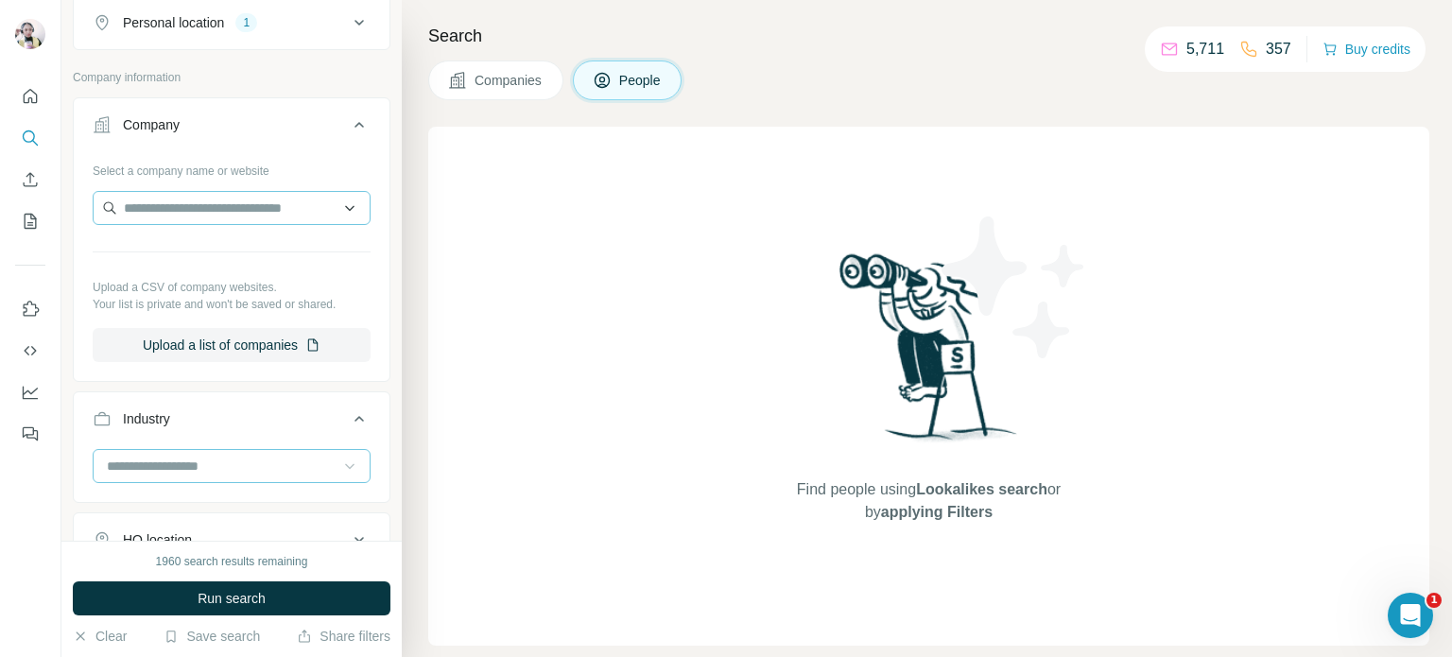
scroll to position [851, 0]
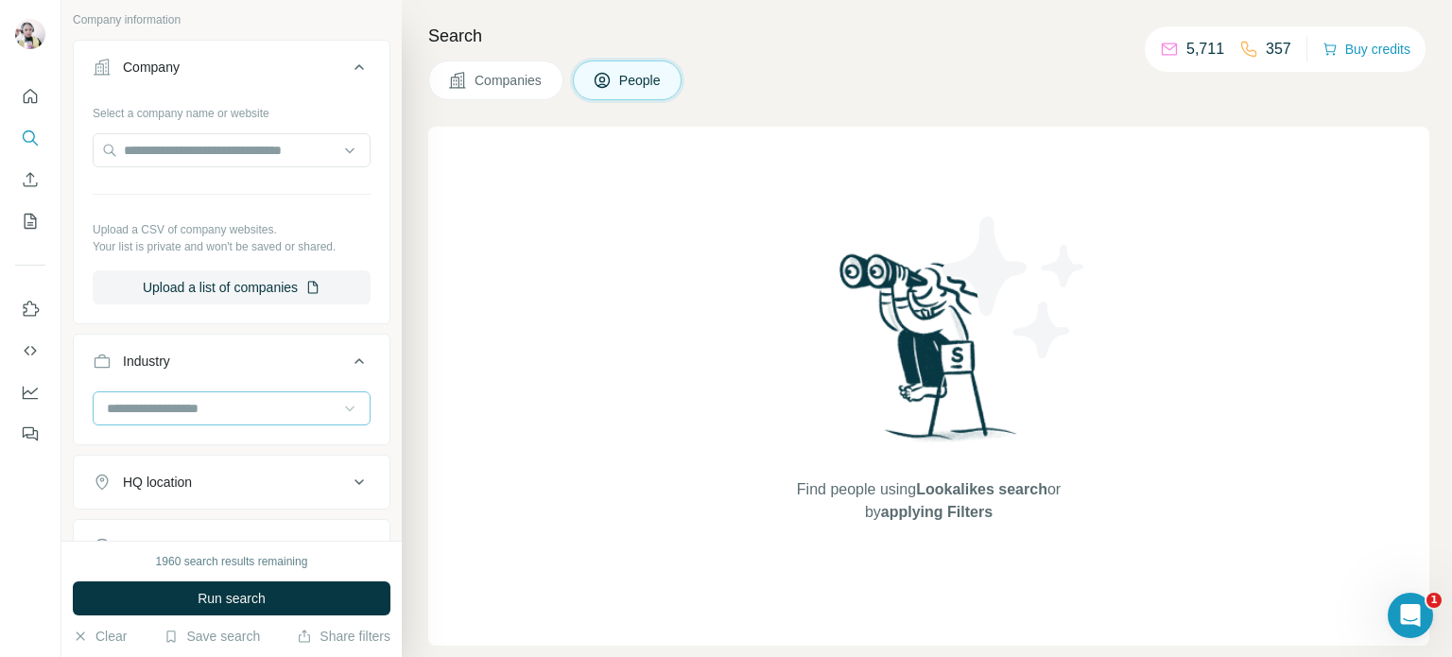
click at [215, 404] on input at bounding box center [222, 408] width 234 height 21
click at [412, 218] on div "Search Companies People Find people using Lookalikes search or by applying Filt…" at bounding box center [927, 328] width 1051 height 657
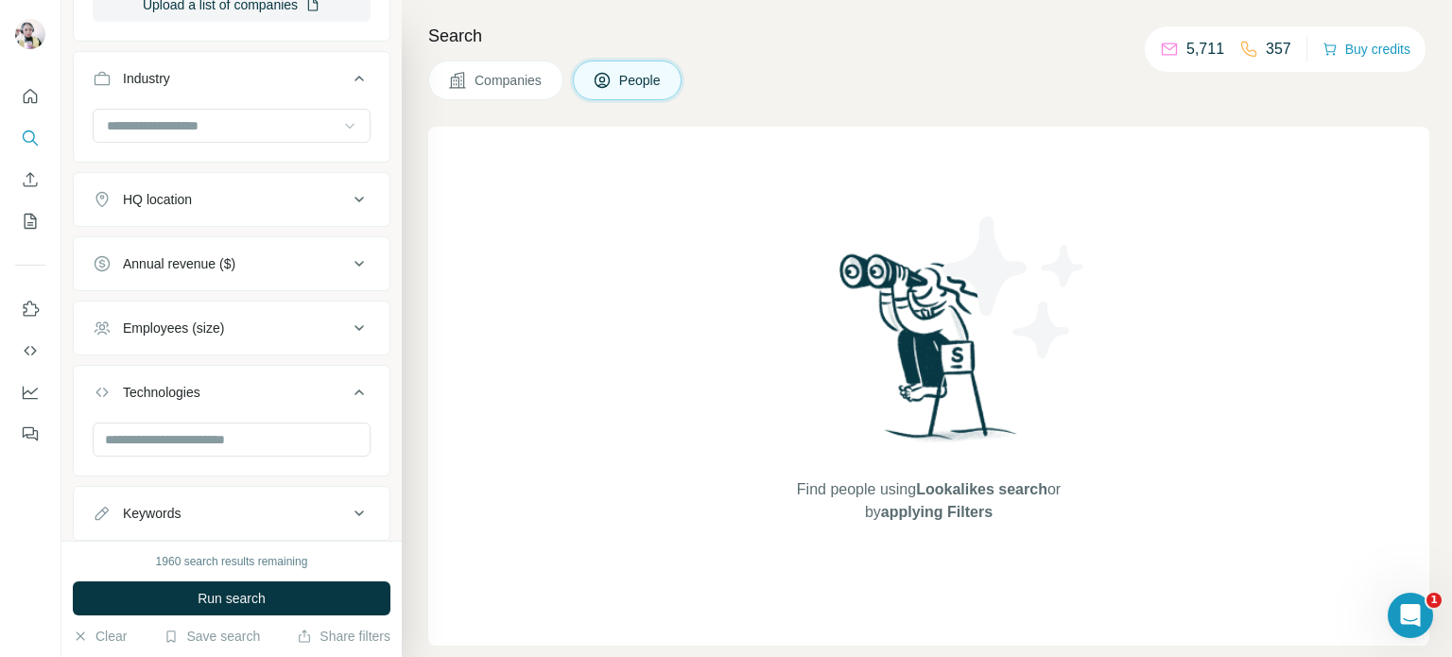
scroll to position [1135, 0]
click at [191, 270] on button "Annual revenue ($)" at bounding box center [232, 262] width 316 height 45
click at [110, 333] on icon at bounding box center [104, 339] width 23 height 23
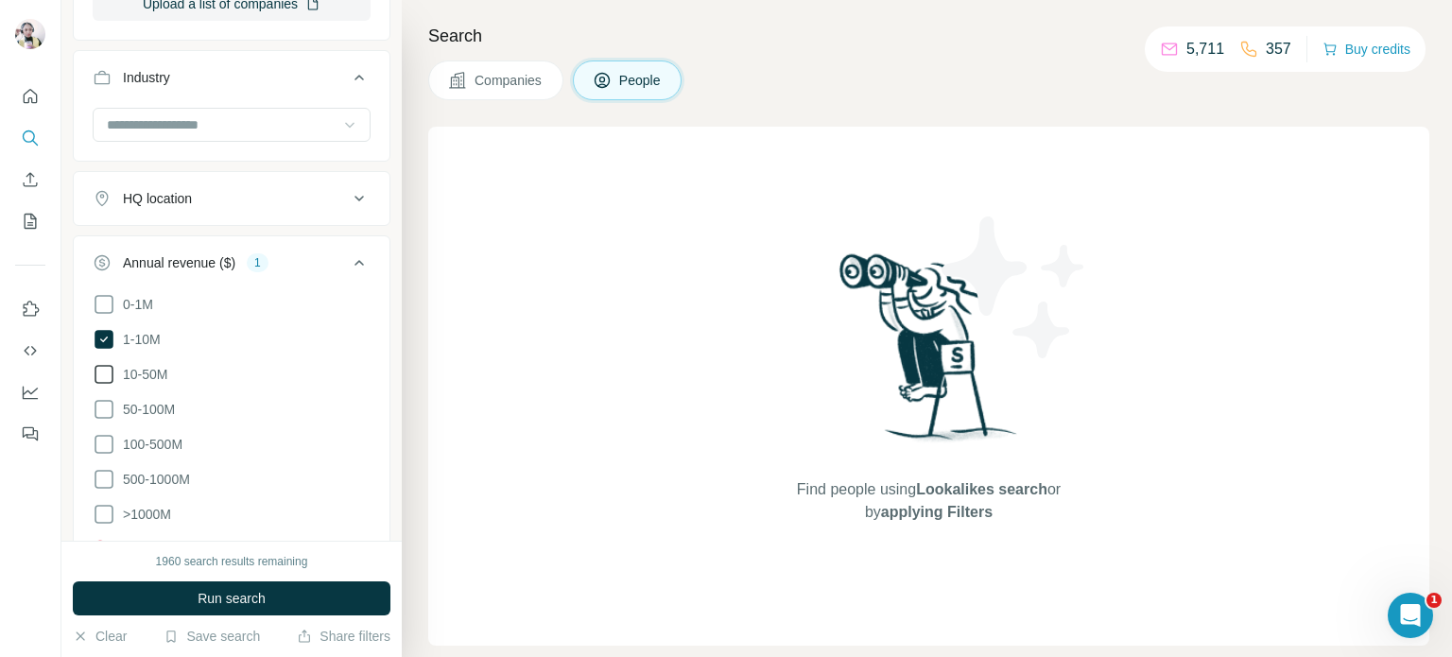
click at [109, 366] on icon at bounding box center [104, 374] width 23 height 23
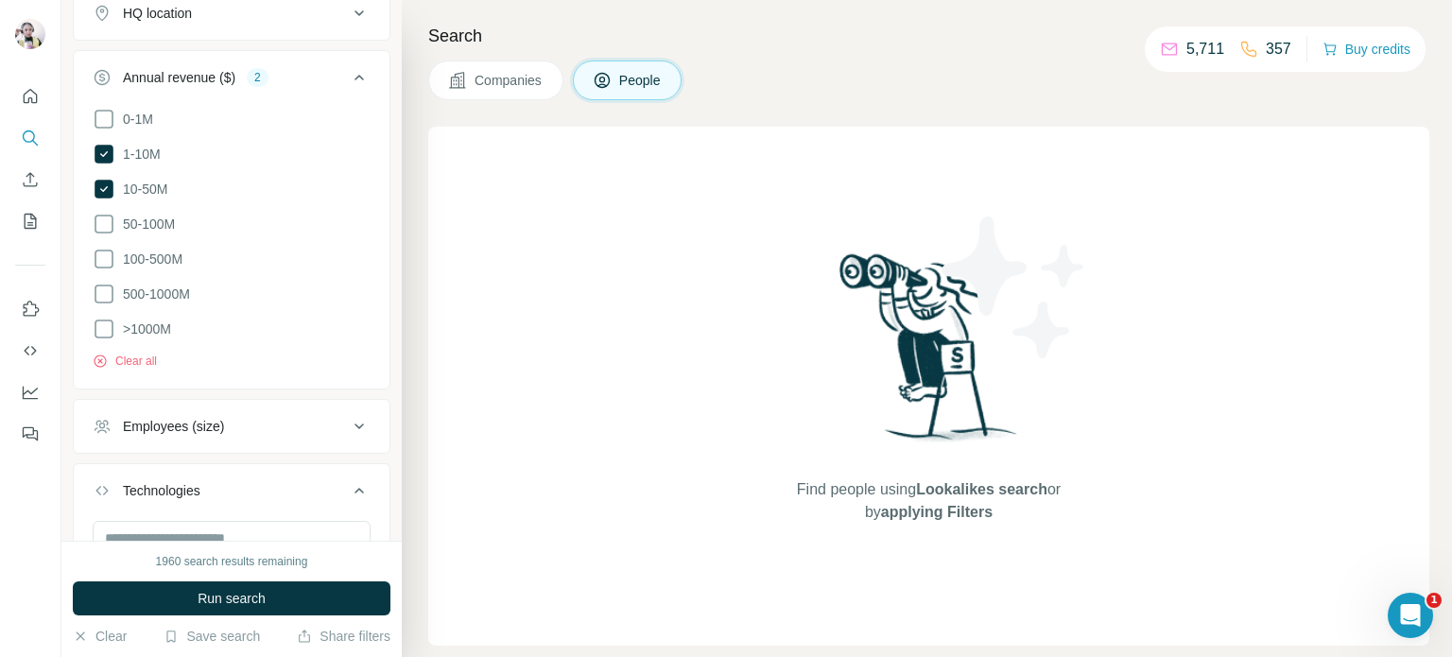
click at [176, 419] on div "Employees (size)" at bounding box center [173, 426] width 101 height 19
click at [109, 528] on icon at bounding box center [104, 538] width 23 height 23
click at [107, 494] on icon at bounding box center [104, 503] width 23 height 23
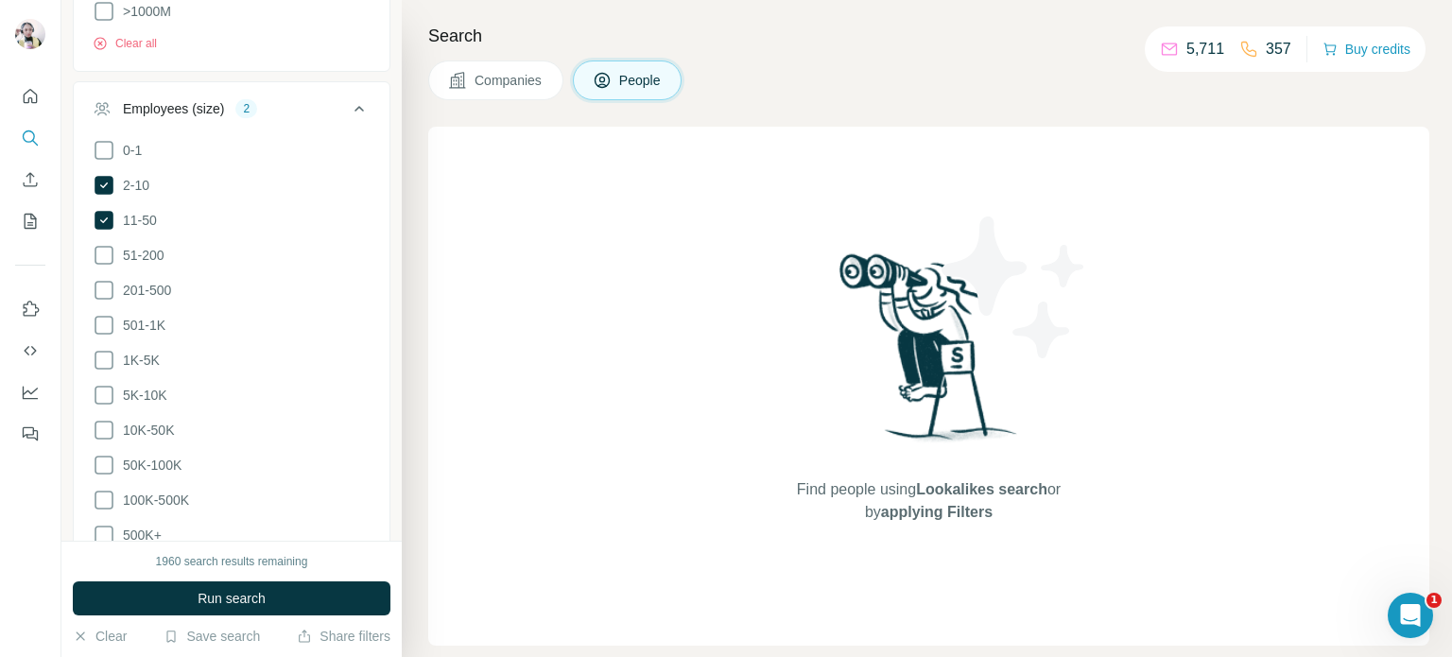
scroll to position [1722, 0]
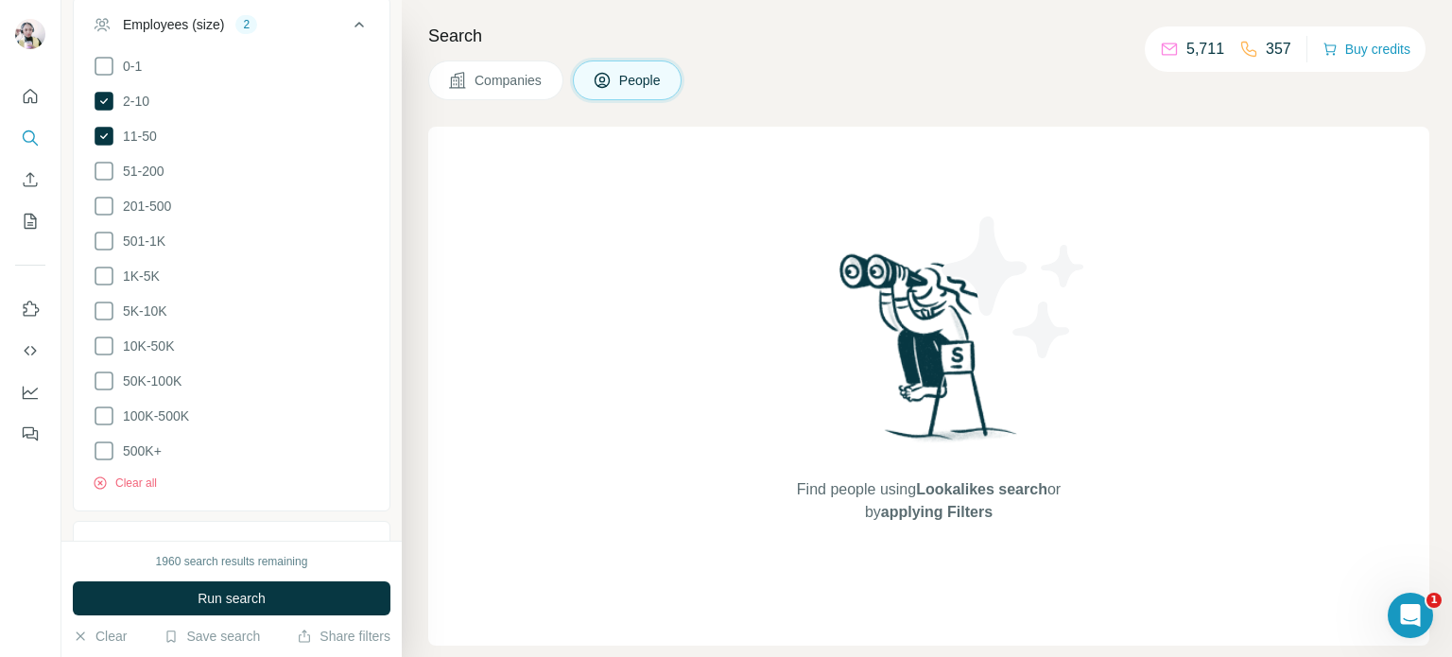
click at [408, 298] on div "Search Companies People Find people using Lookalikes search or by applying Filt…" at bounding box center [927, 328] width 1051 height 657
click at [348, 13] on icon at bounding box center [359, 24] width 23 height 23
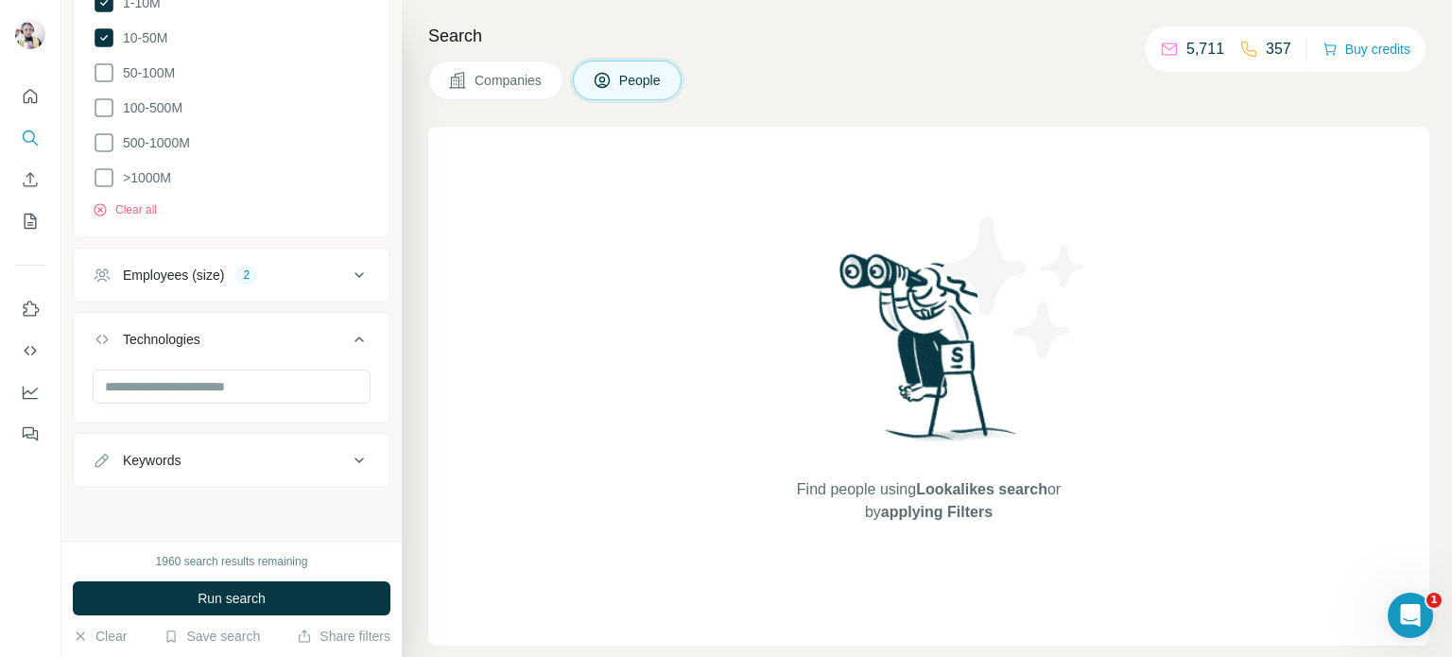
scroll to position [1464, 0]
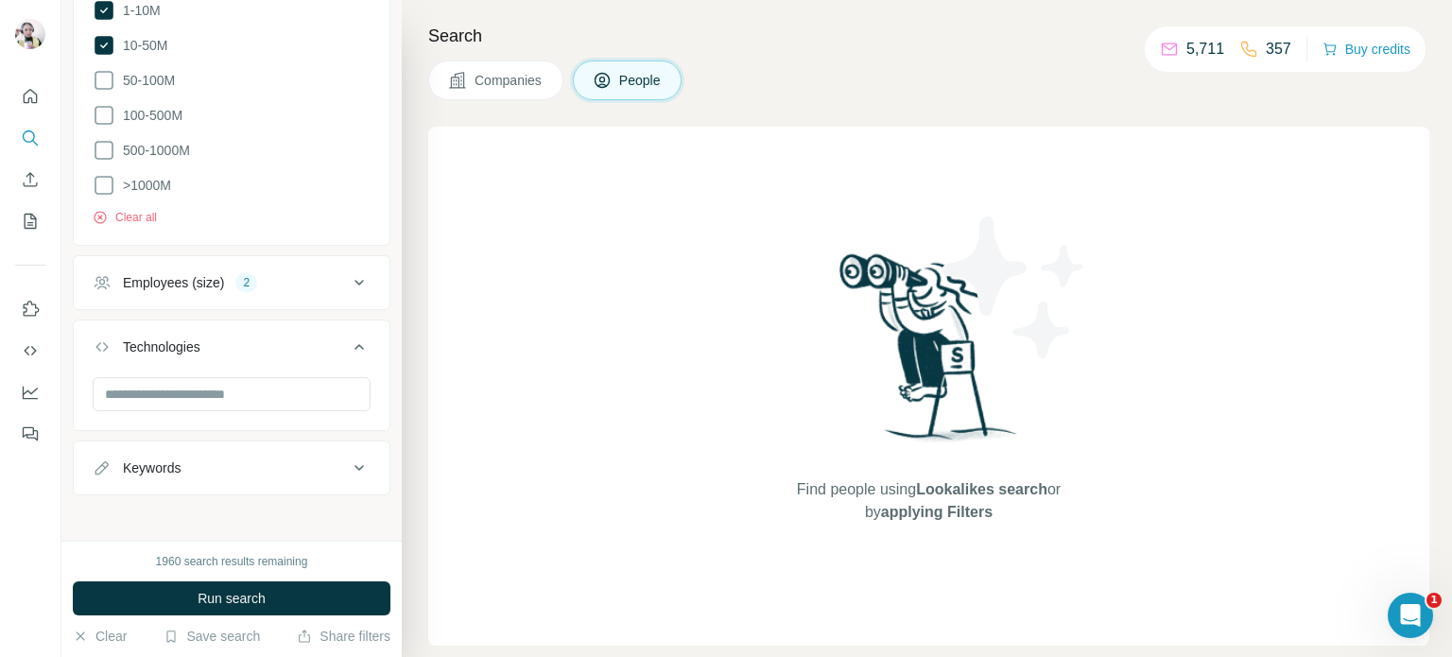
click at [209, 338] on div "Technologies" at bounding box center [220, 347] width 255 height 19
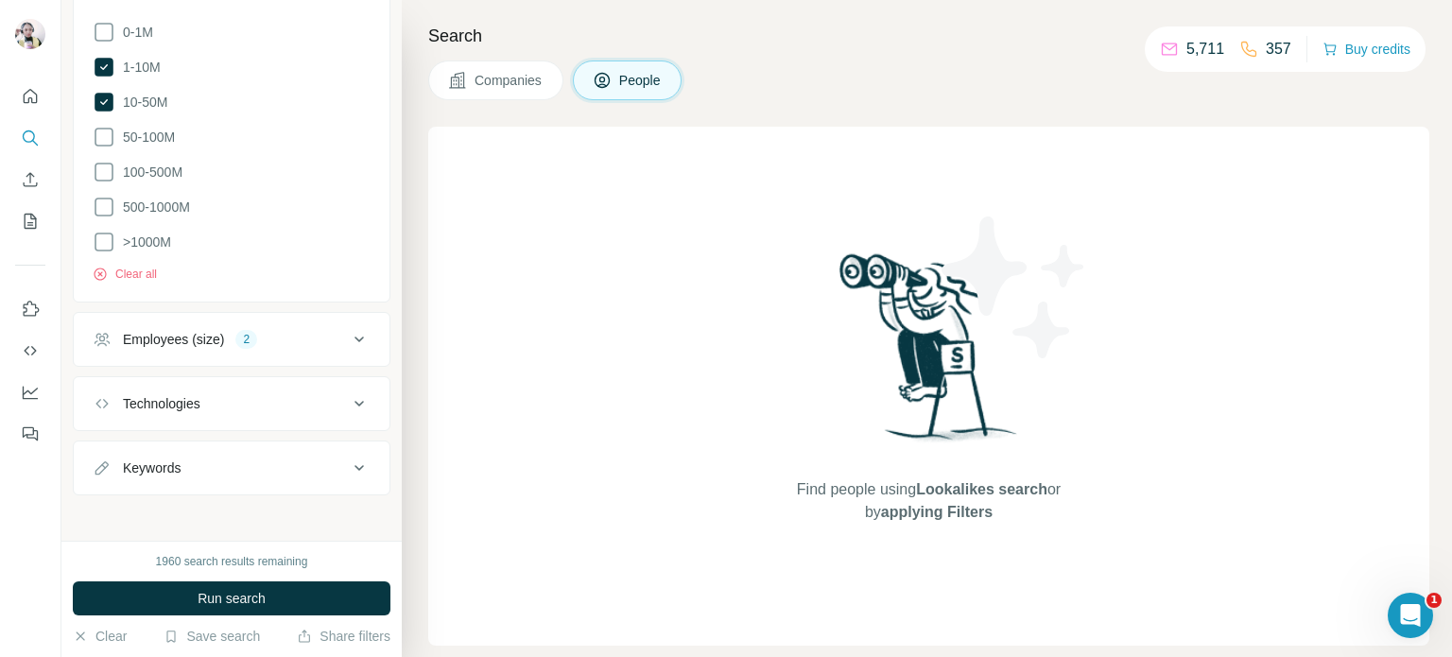
scroll to position [1218, 0]
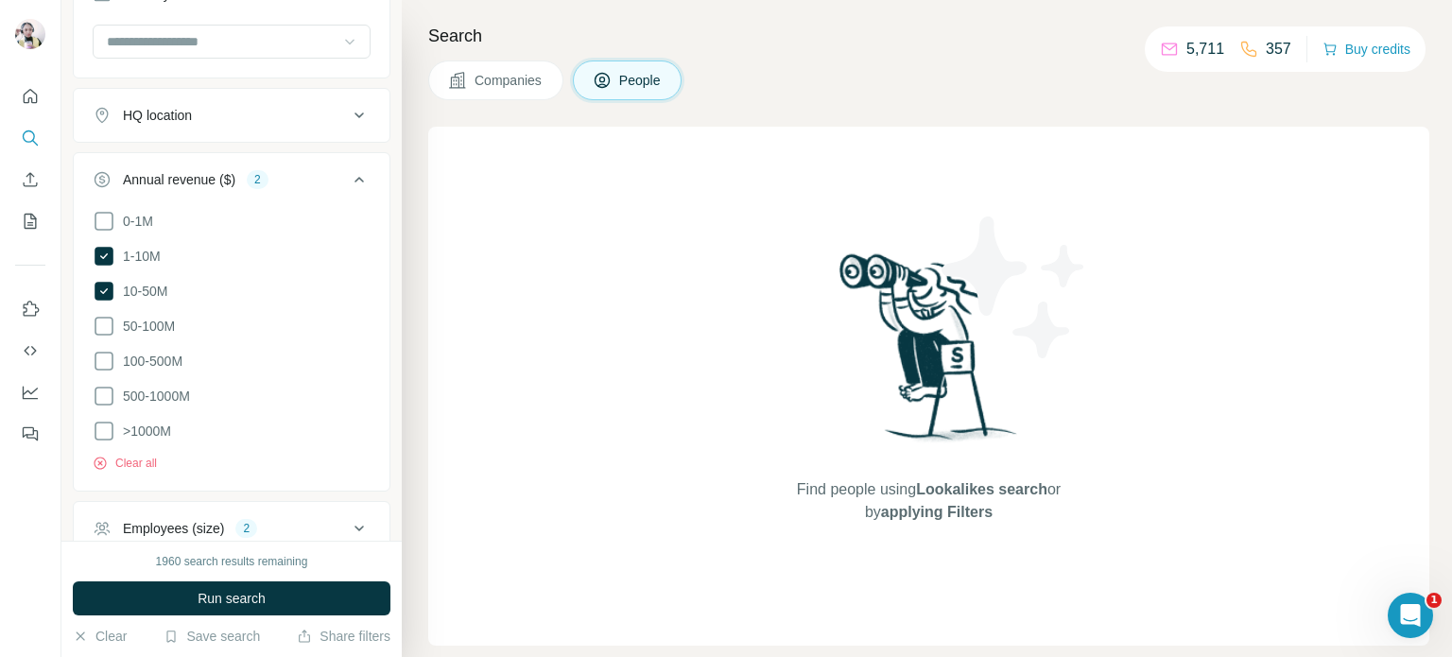
click at [348, 173] on icon at bounding box center [359, 179] width 23 height 23
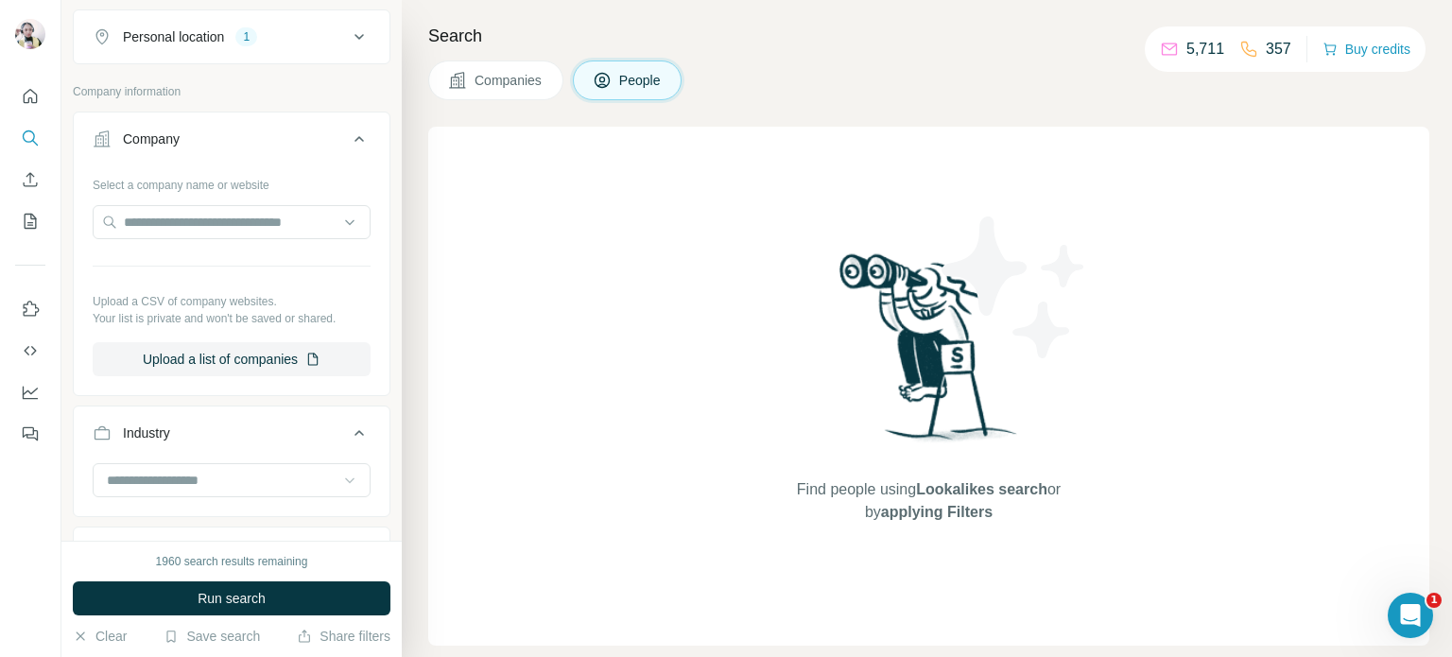
scroll to position [746, 0]
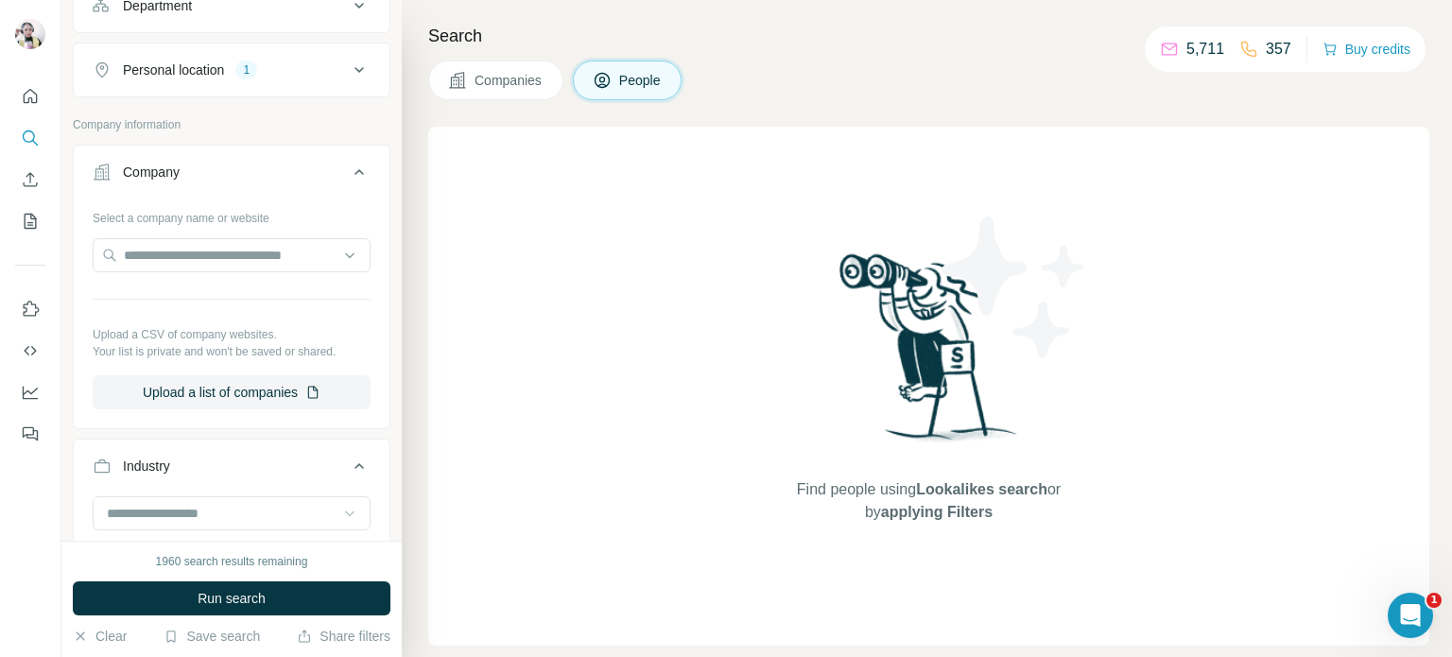
click at [348, 173] on icon at bounding box center [359, 172] width 23 height 23
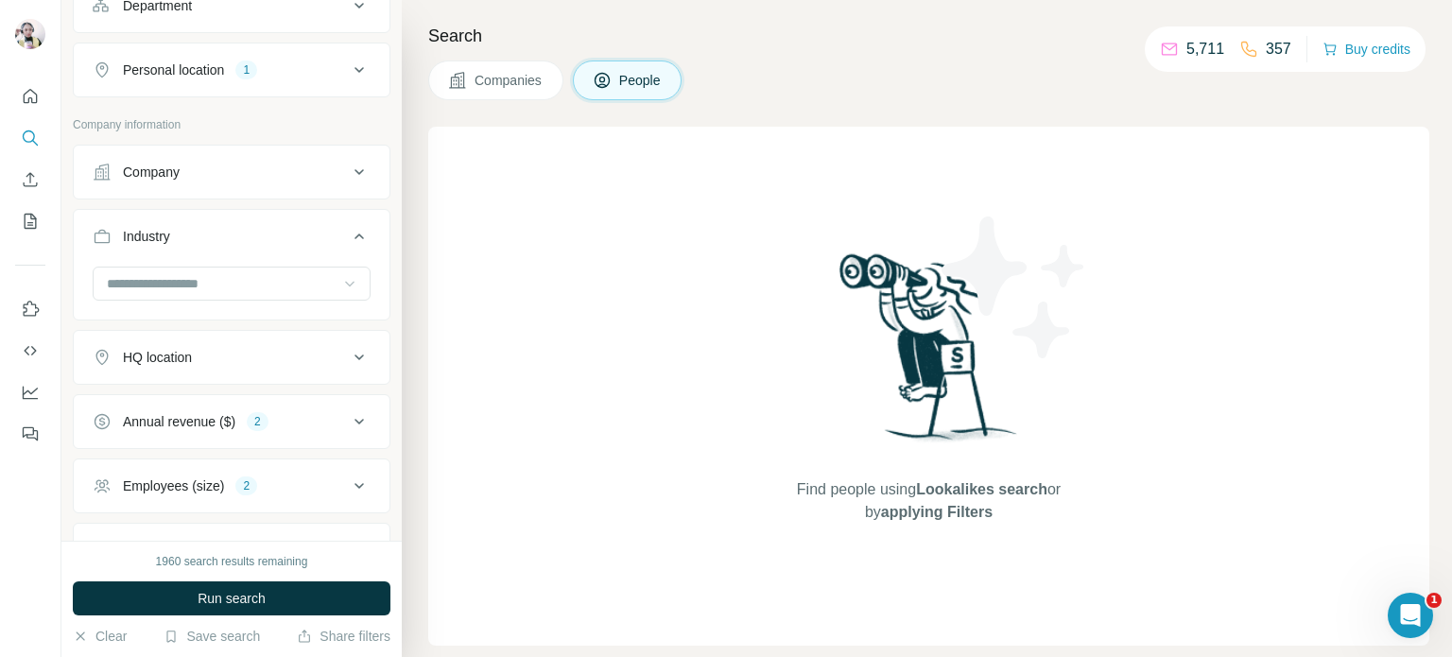
click at [348, 226] on icon at bounding box center [359, 236] width 23 height 23
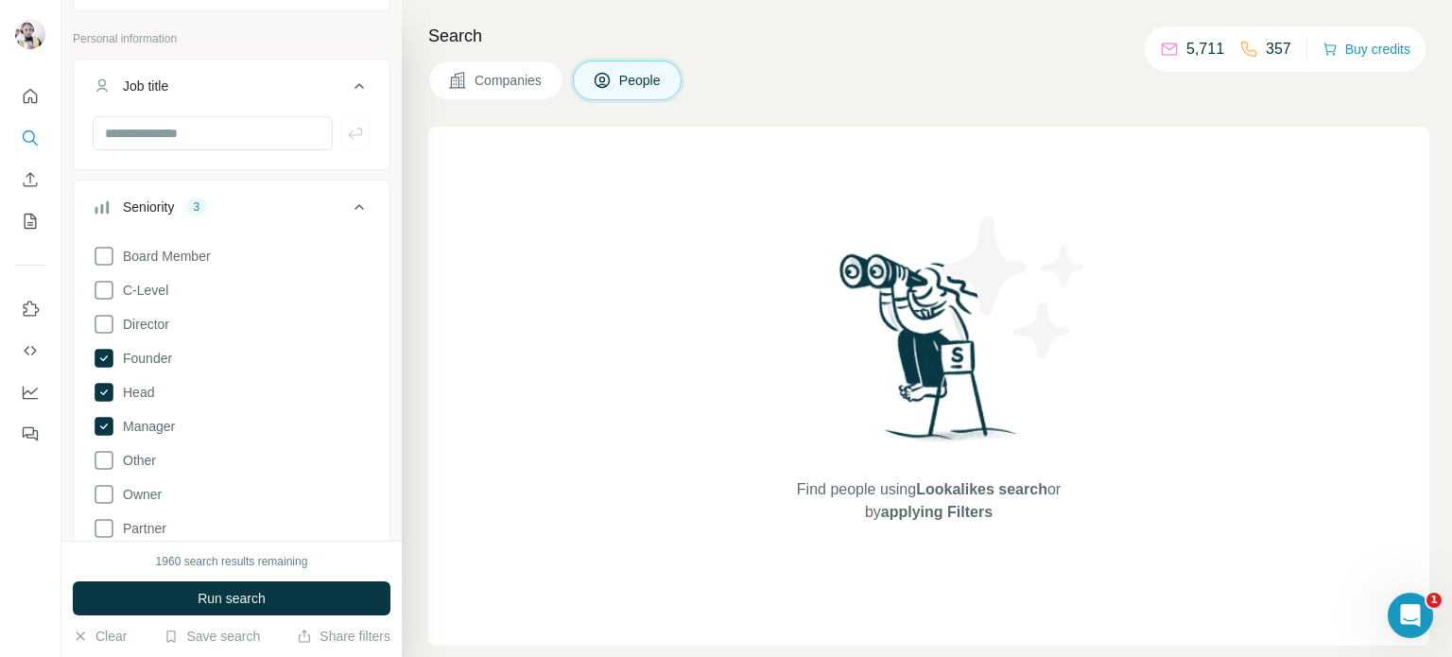
scroll to position [0, 0]
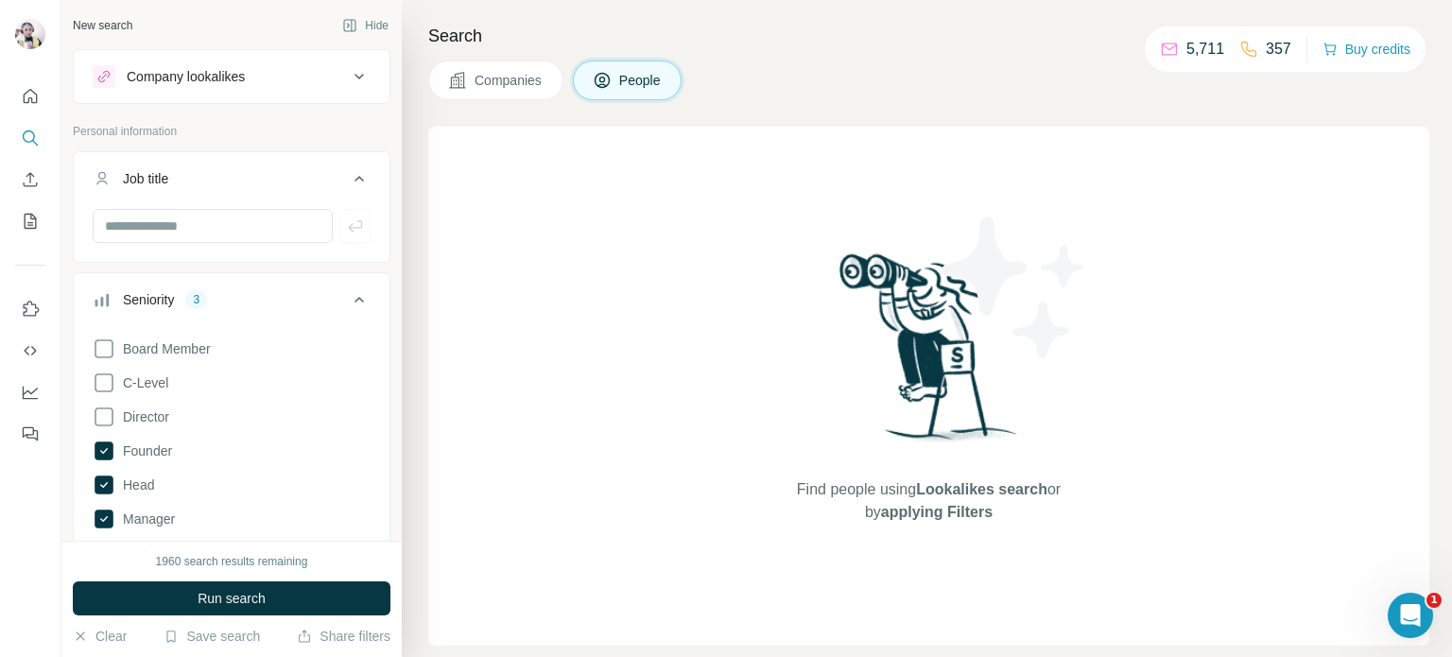
click at [355, 298] on icon at bounding box center [359, 300] width 9 height 6
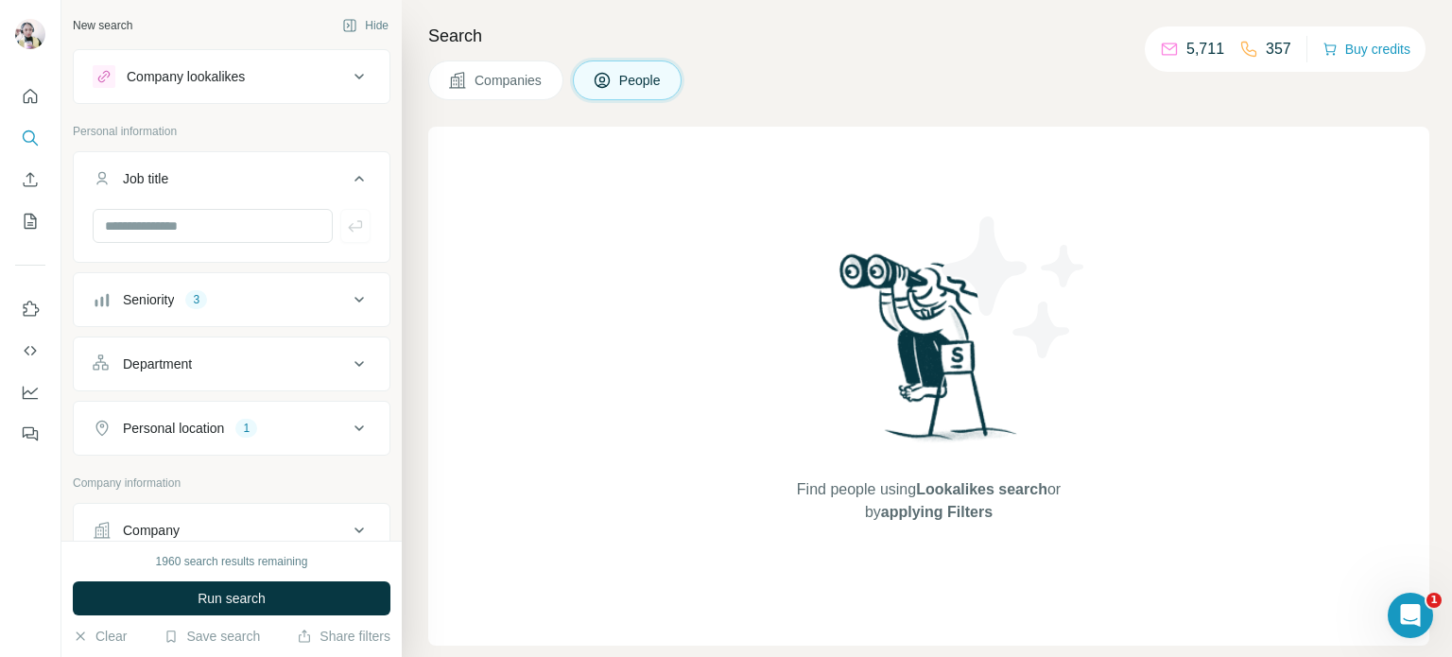
click at [348, 174] on icon at bounding box center [359, 178] width 23 height 23
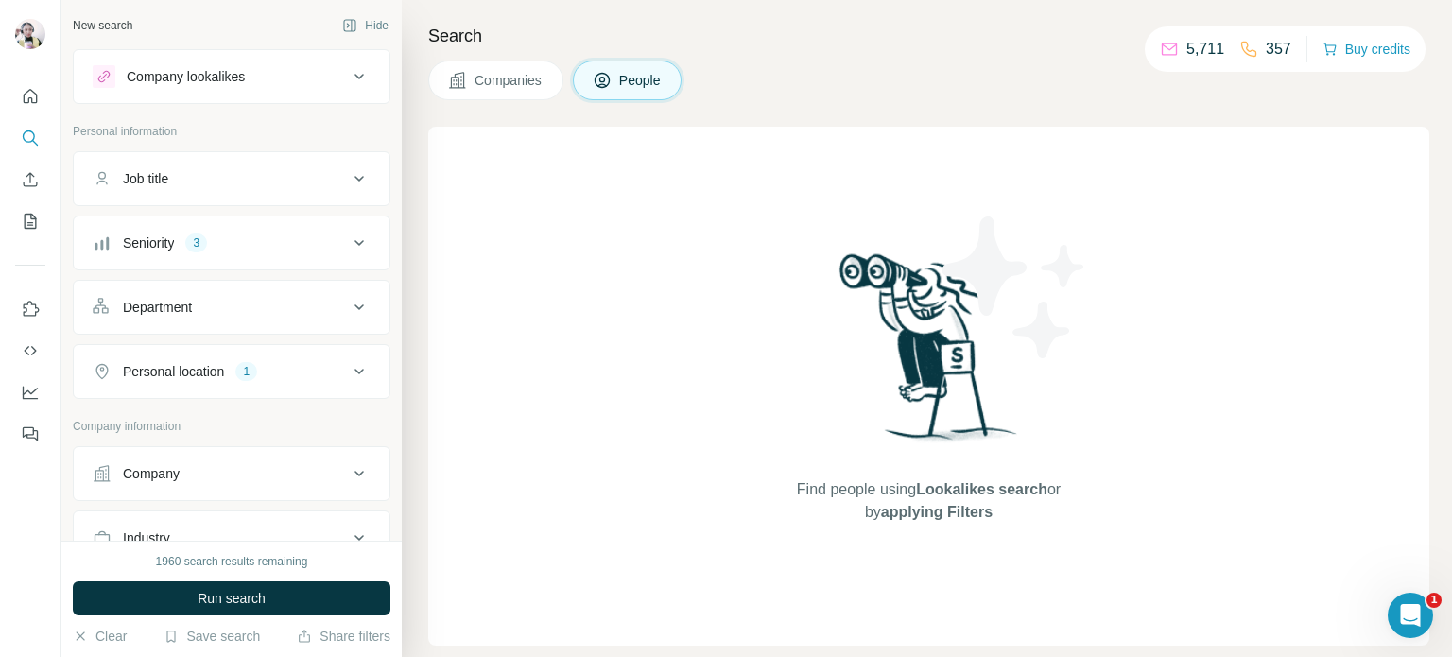
click at [527, 78] on span "Companies" at bounding box center [509, 80] width 69 height 19
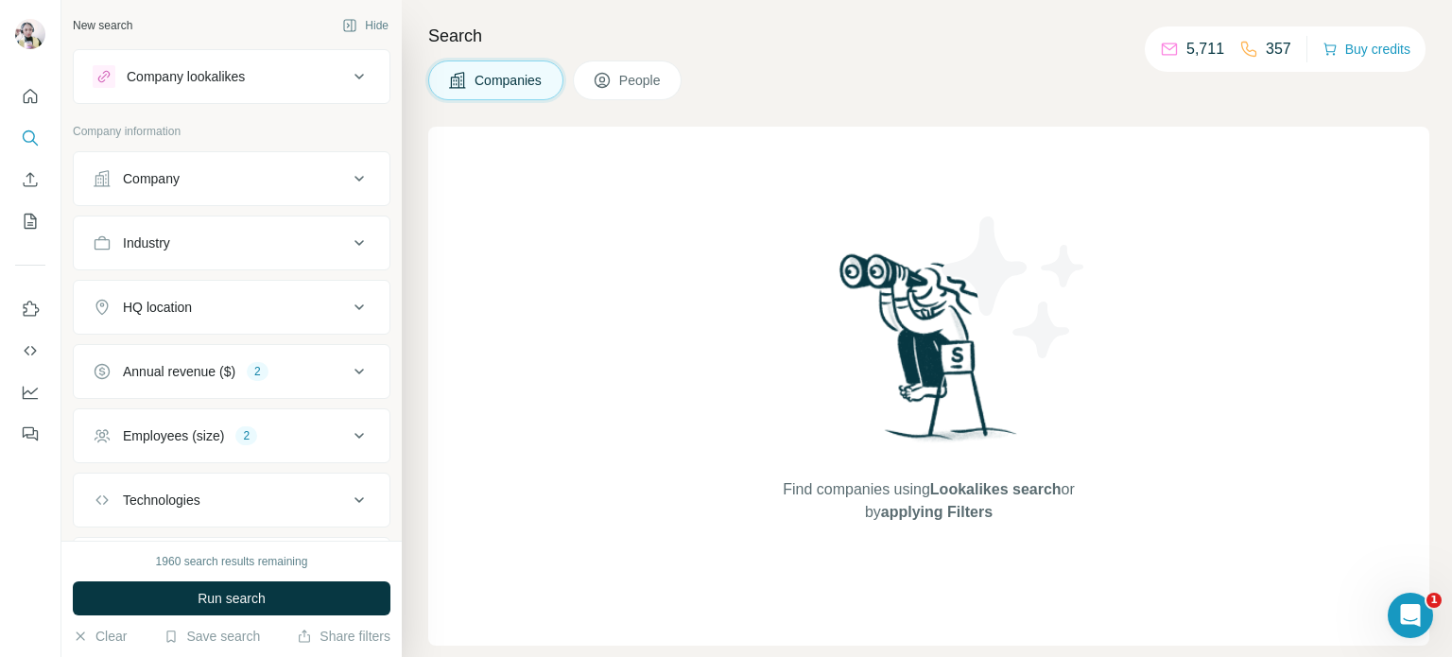
click at [630, 68] on button "People" at bounding box center [628, 81] width 110 height 40
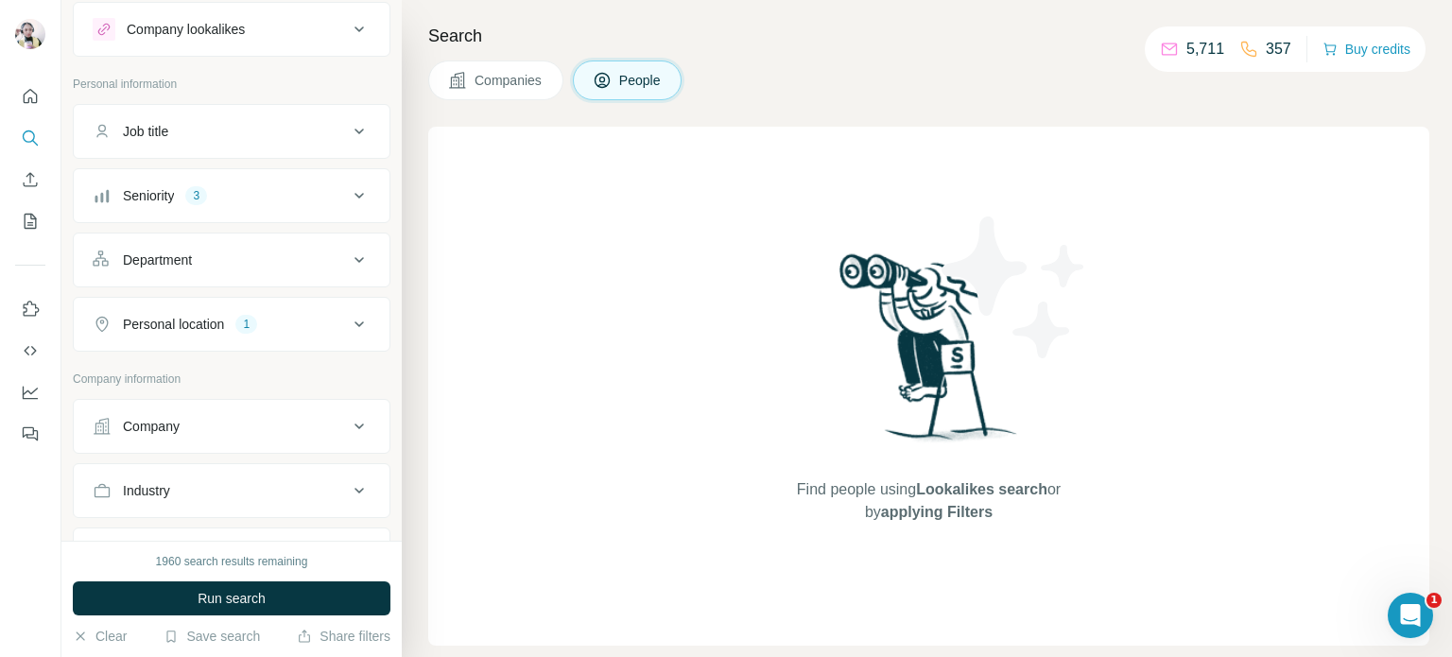
scroll to position [59, 0]
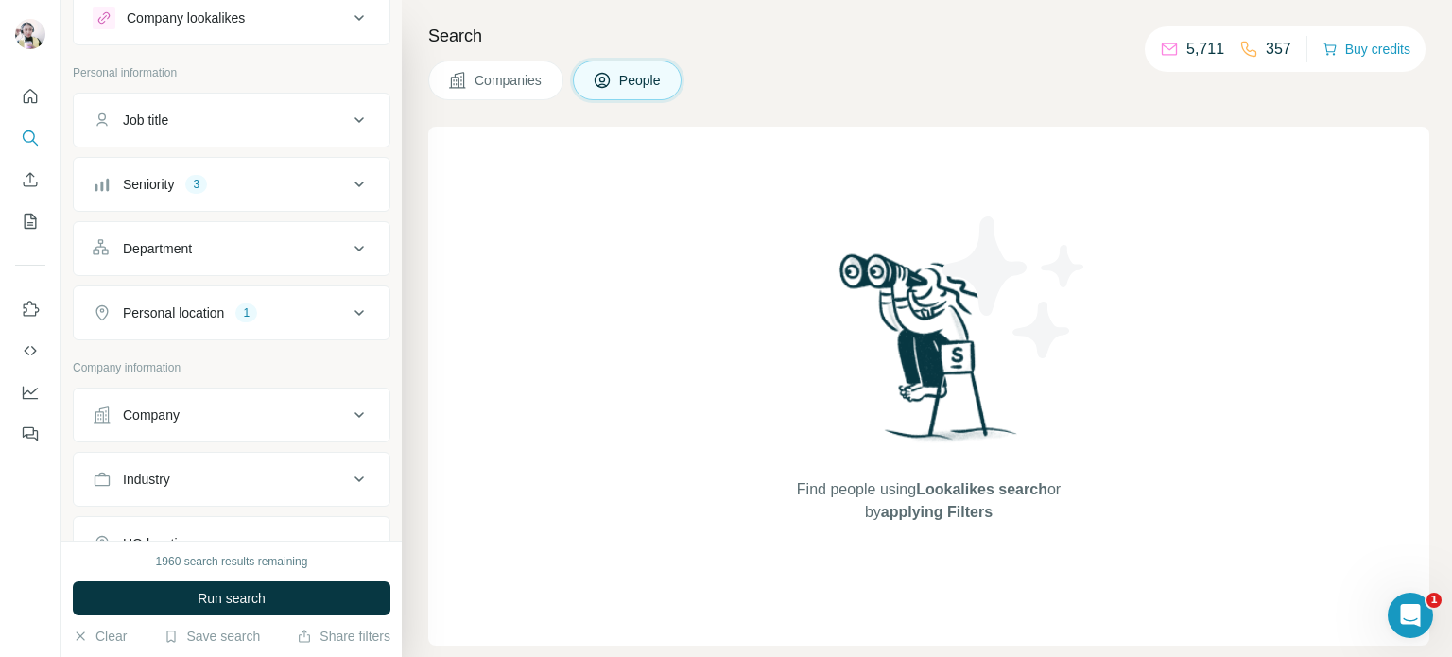
click at [222, 167] on button "Seniority 3" at bounding box center [232, 184] width 316 height 45
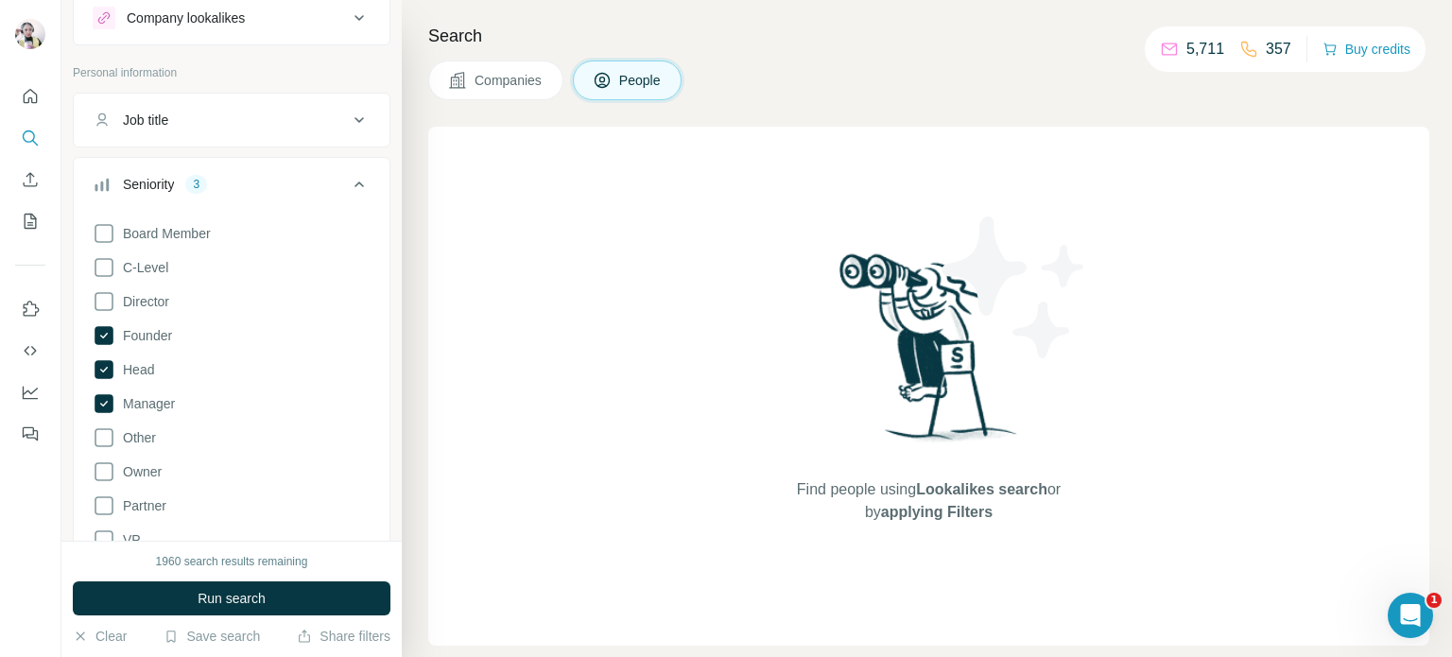
click at [348, 187] on icon at bounding box center [359, 184] width 23 height 23
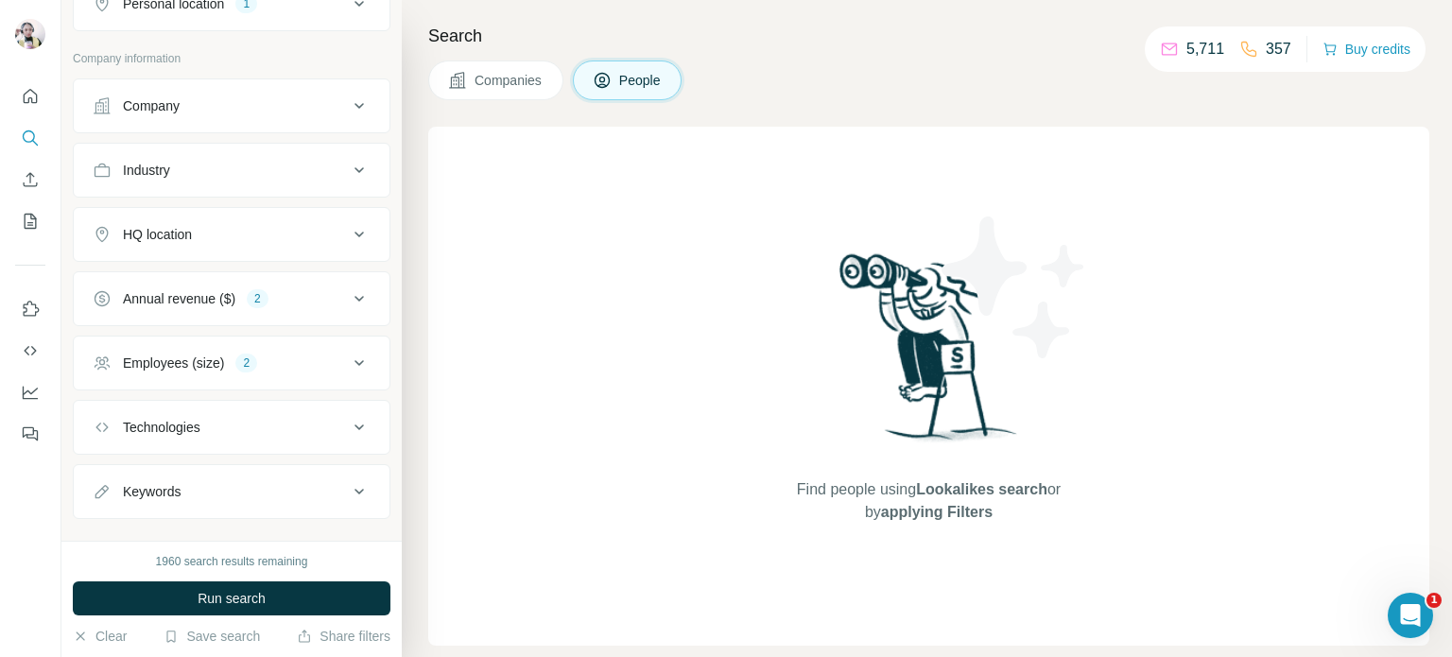
scroll to position [393, 0]
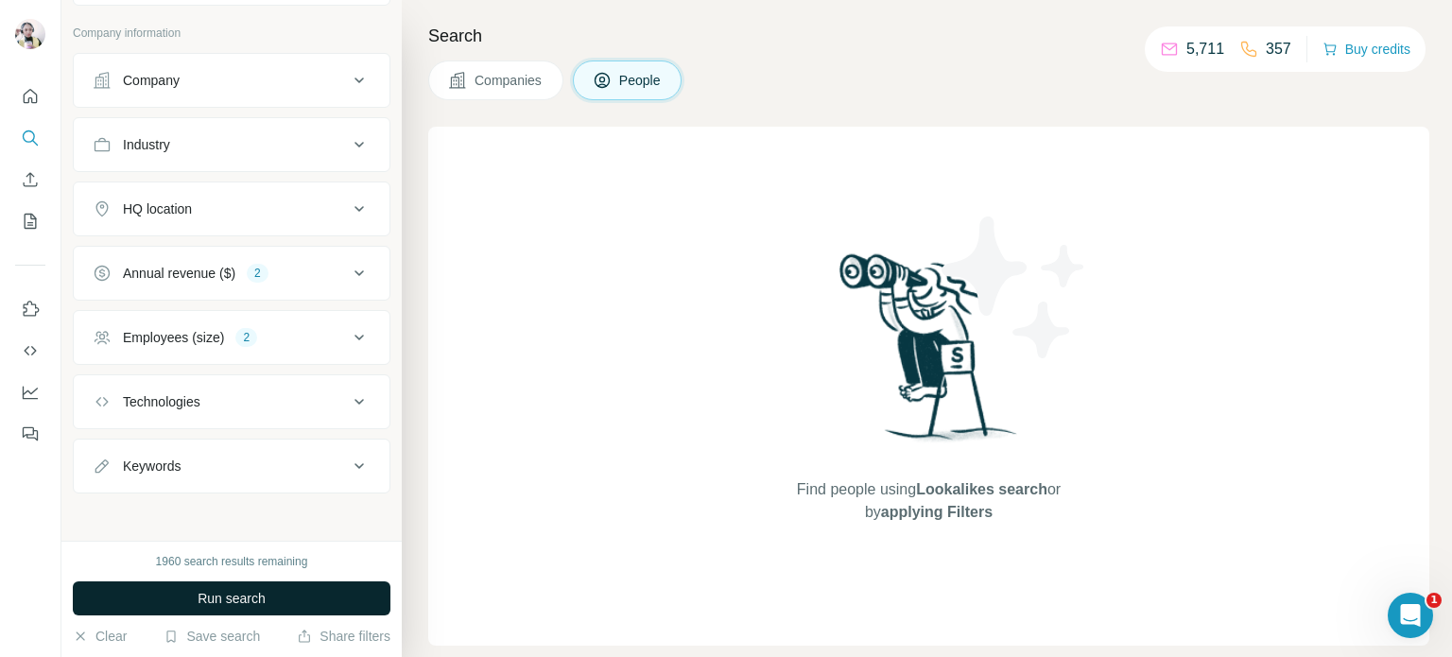
click at [303, 598] on button "Run search" at bounding box center [232, 599] width 318 height 34
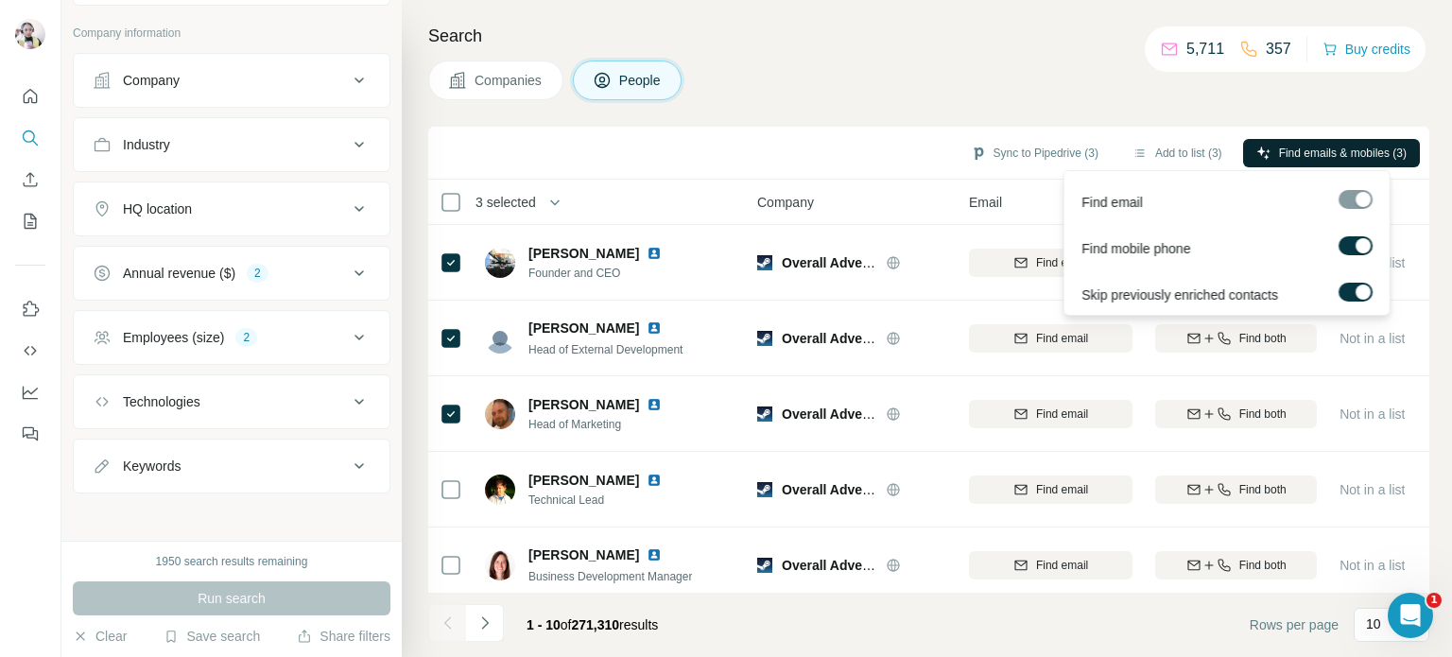
click at [1309, 153] on span "Find emails & mobiles (3)" at bounding box center [1343, 153] width 128 height 17
